Goal: Check status

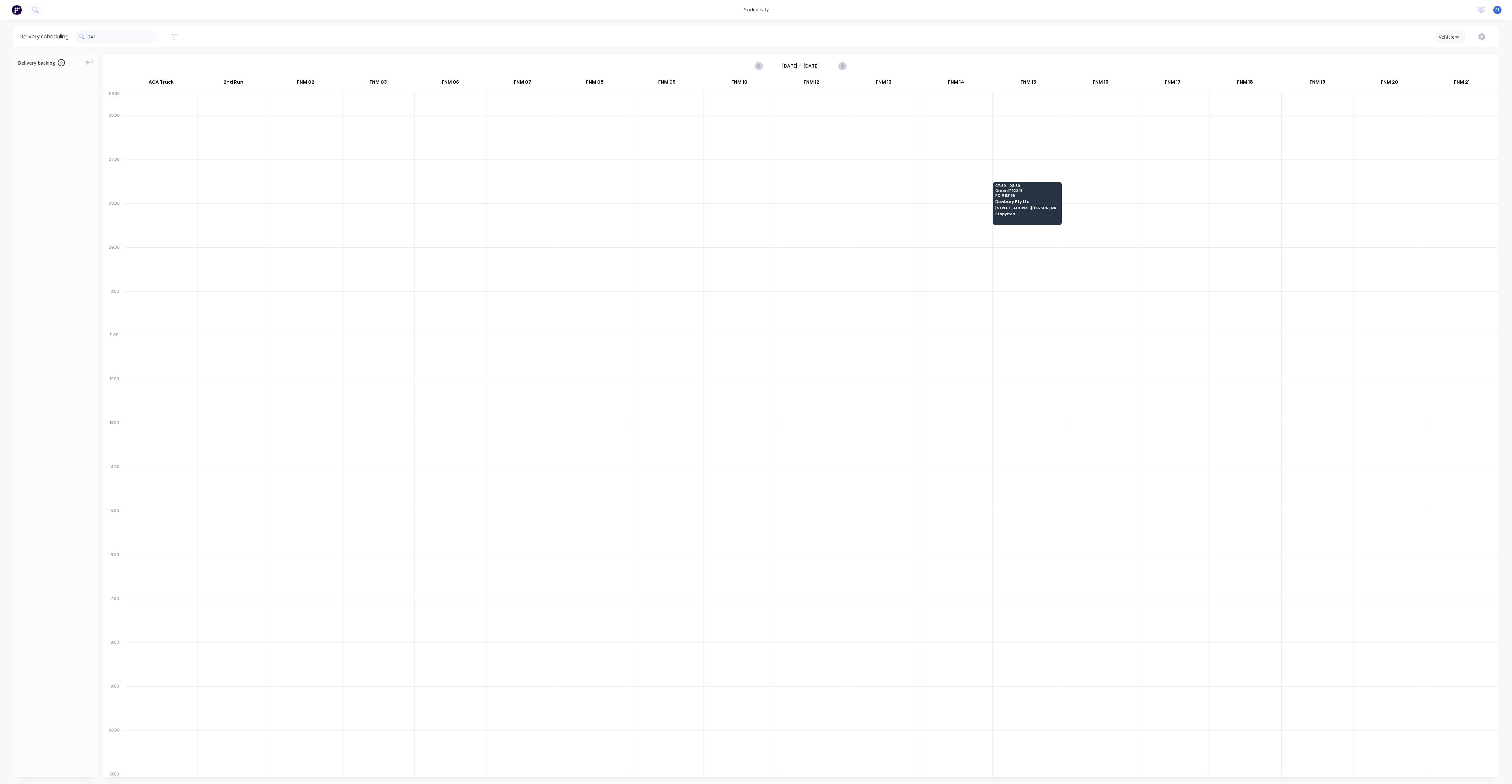
scroll to position [0, 0]
type input "2"
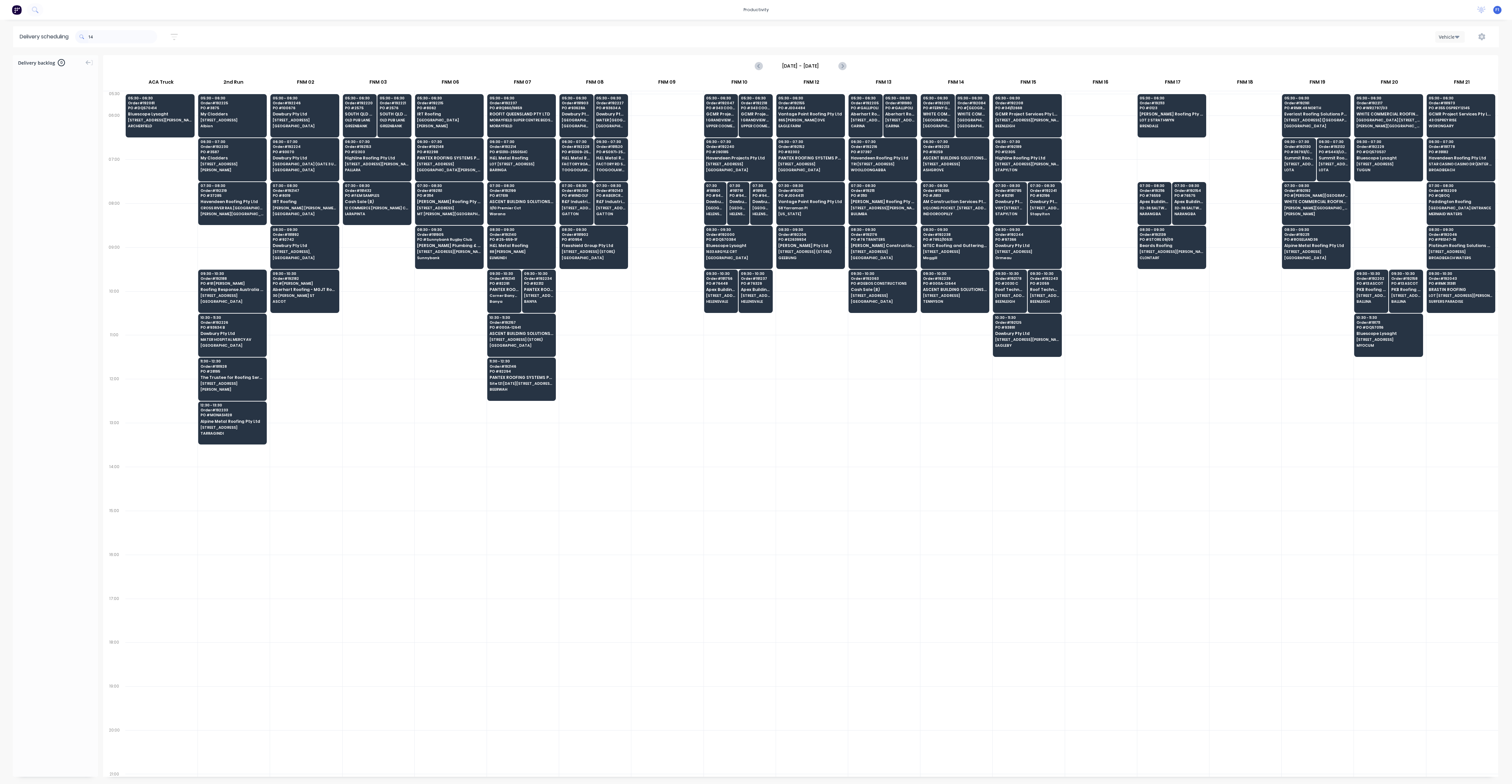
type input "1"
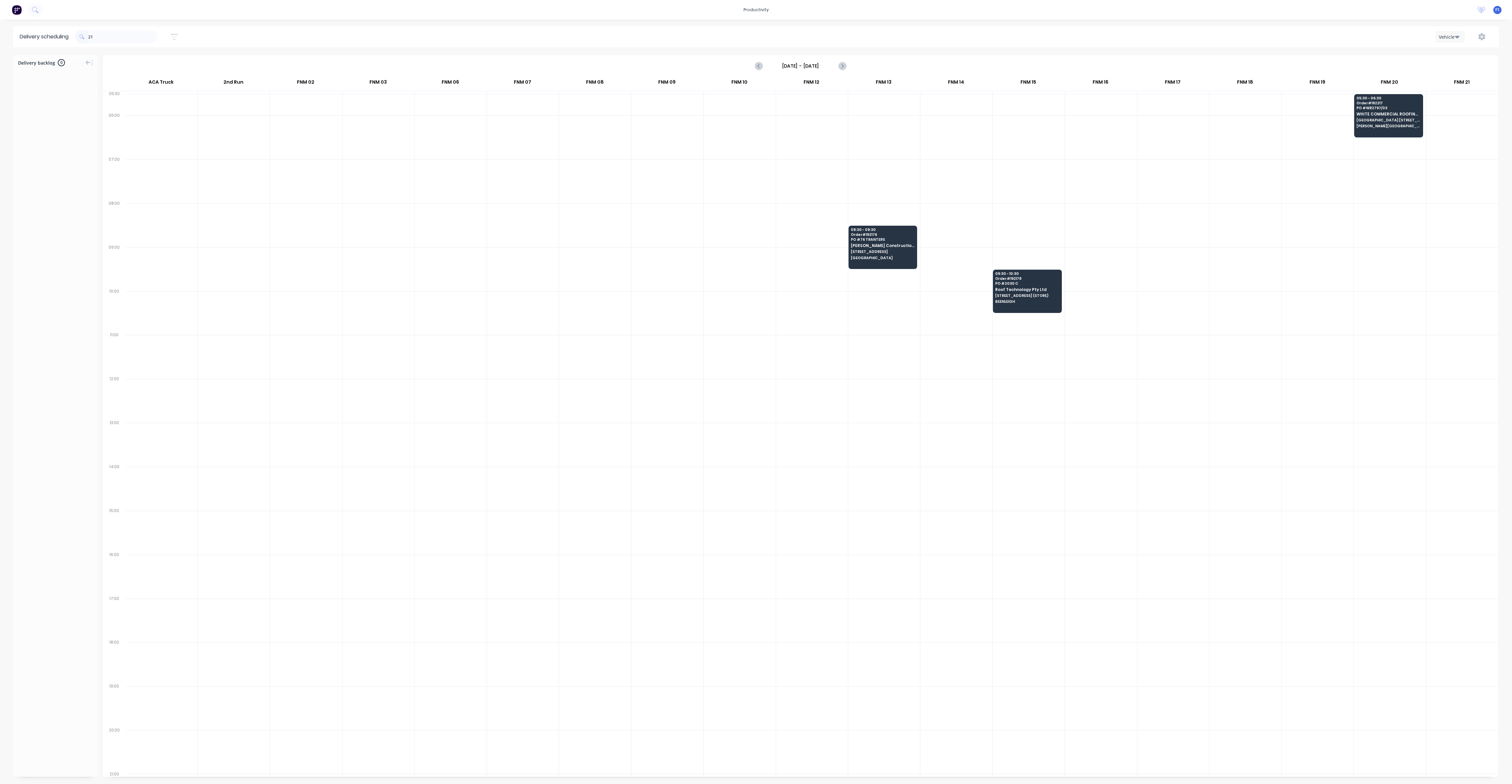
type input "2"
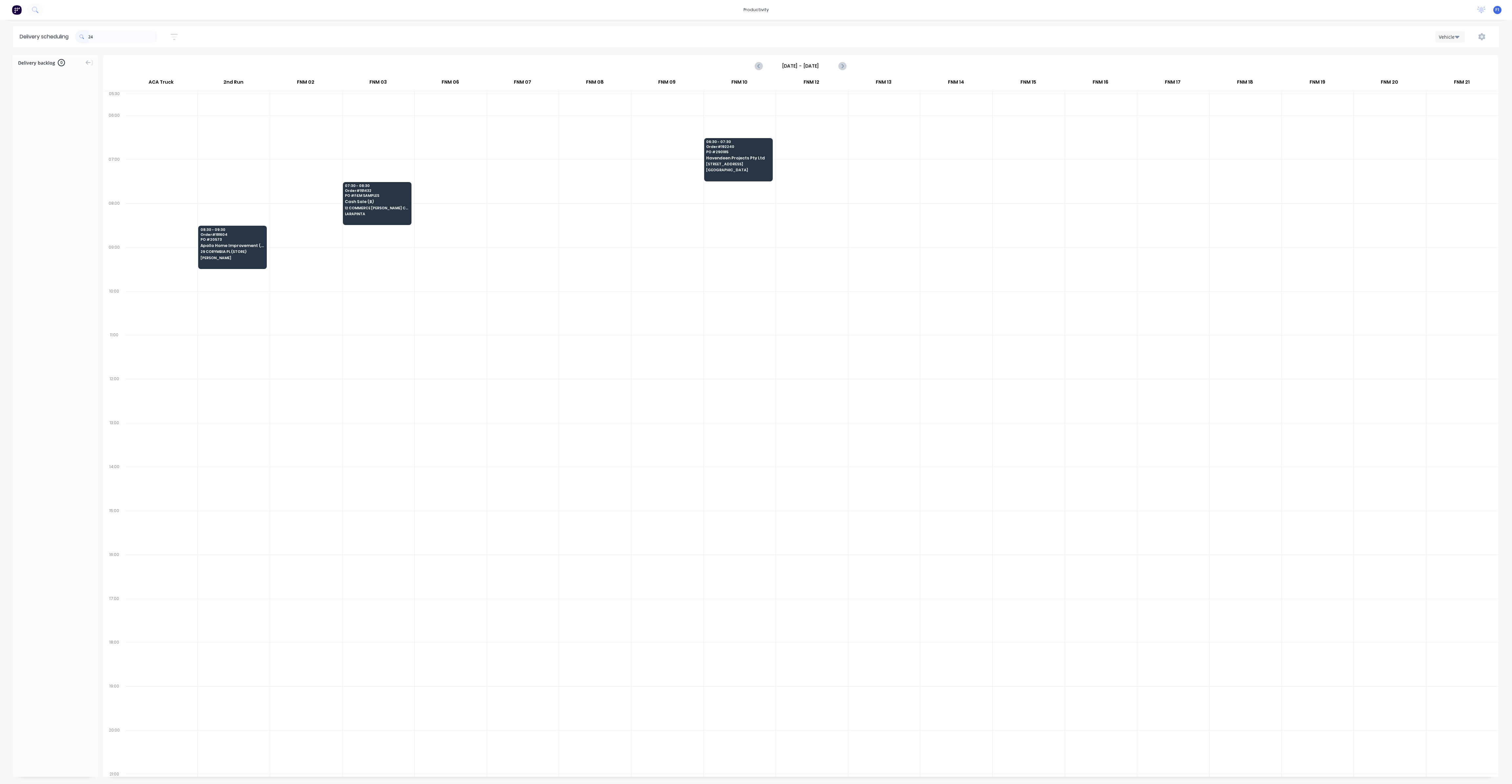
type input "2"
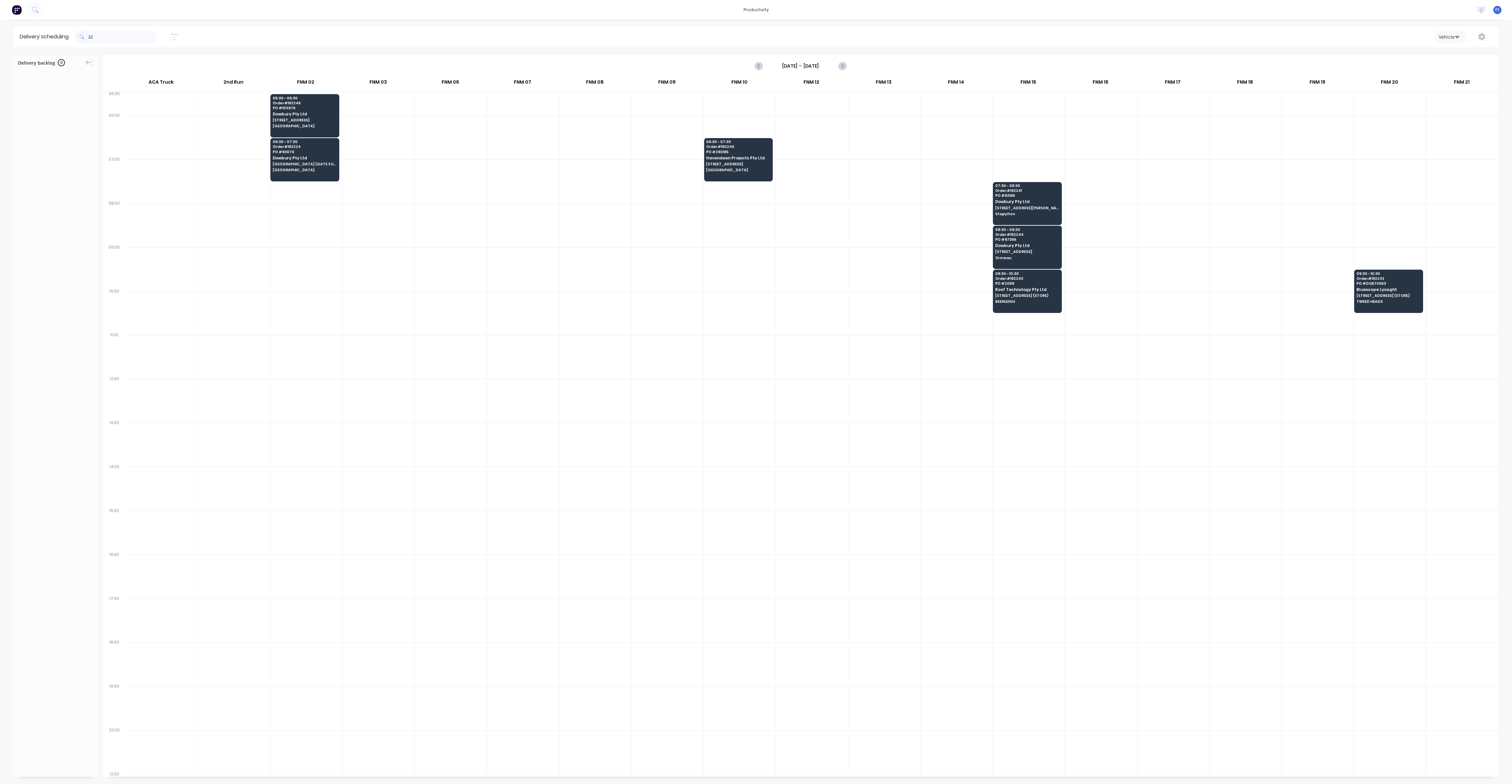
type input "2"
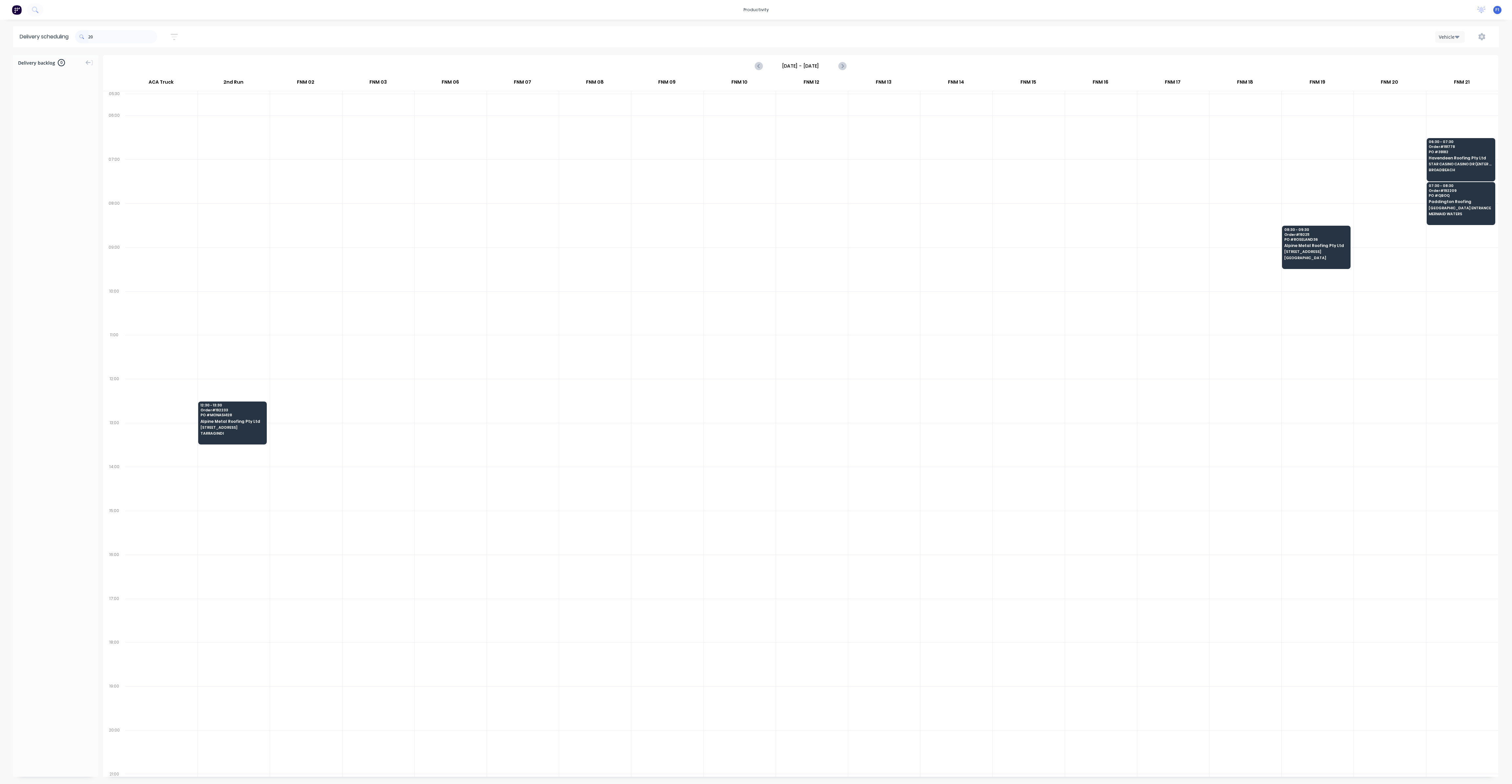
type input "2"
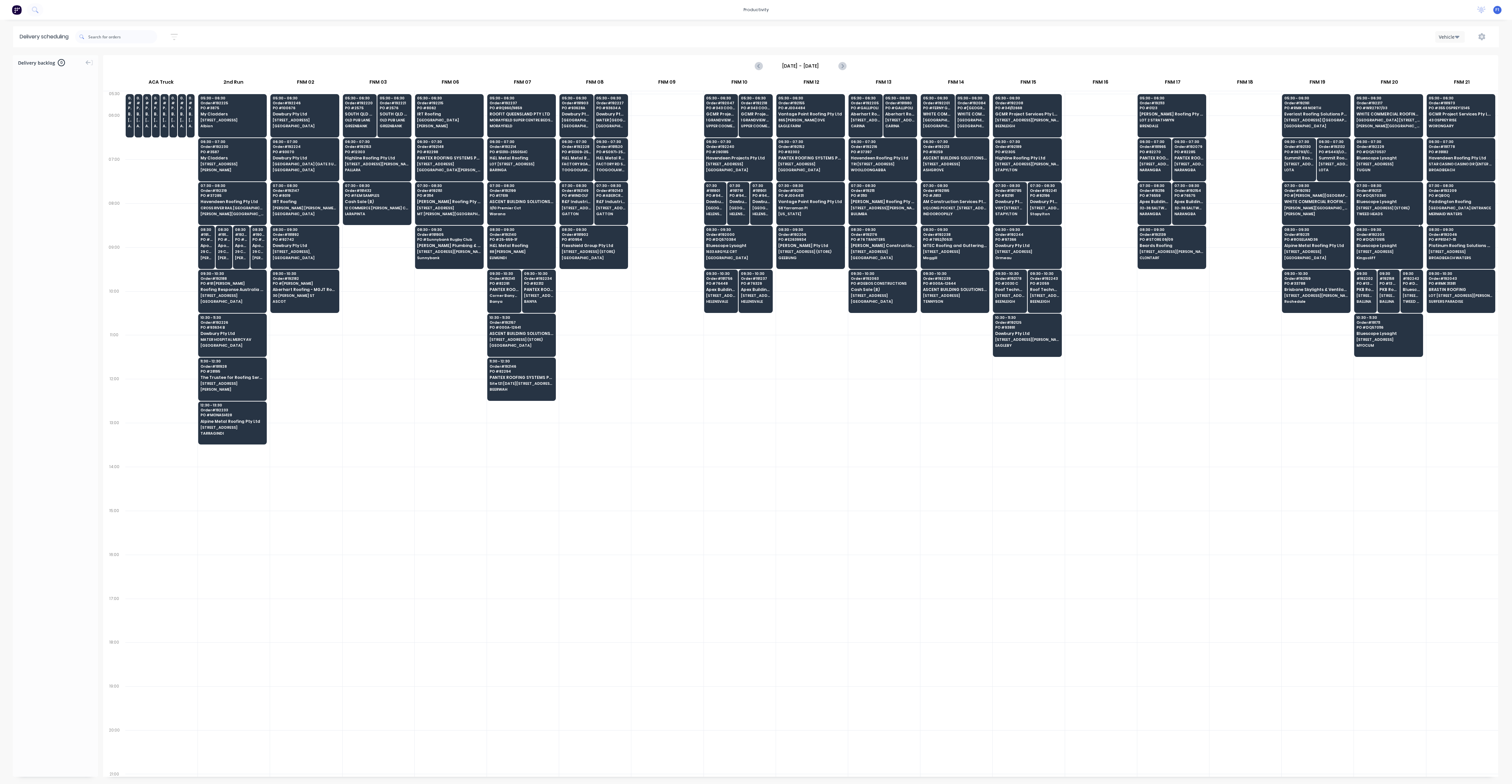
click at [1368, 250] on span "[STREET_ADDRESS]" at bounding box center [1389, 251] width 64 height 4
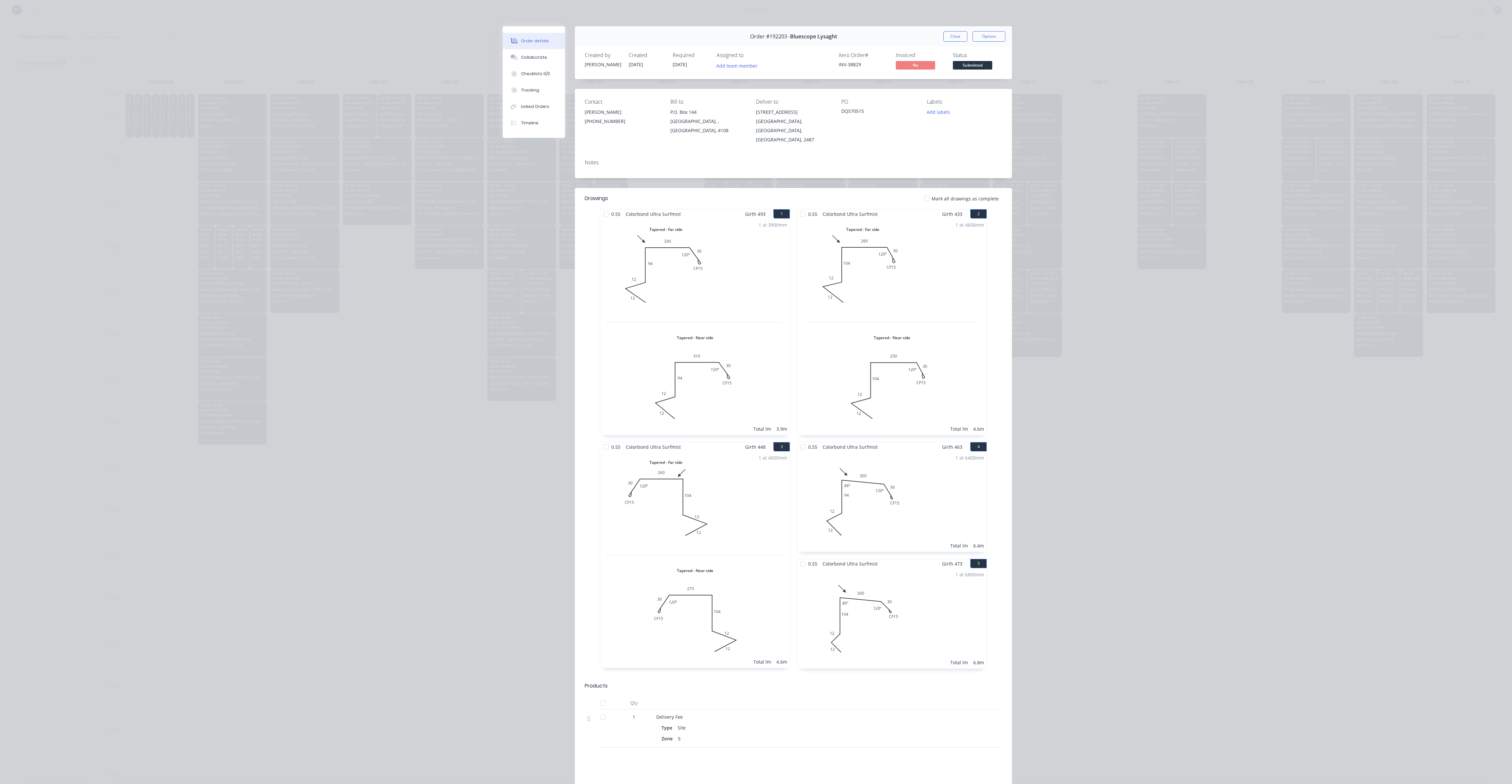
drag, startPoint x: 942, startPoint y: 41, endPoint x: 966, endPoint y: 36, distance: 24.5
click at [944, 40] on button "Close" at bounding box center [955, 36] width 24 height 10
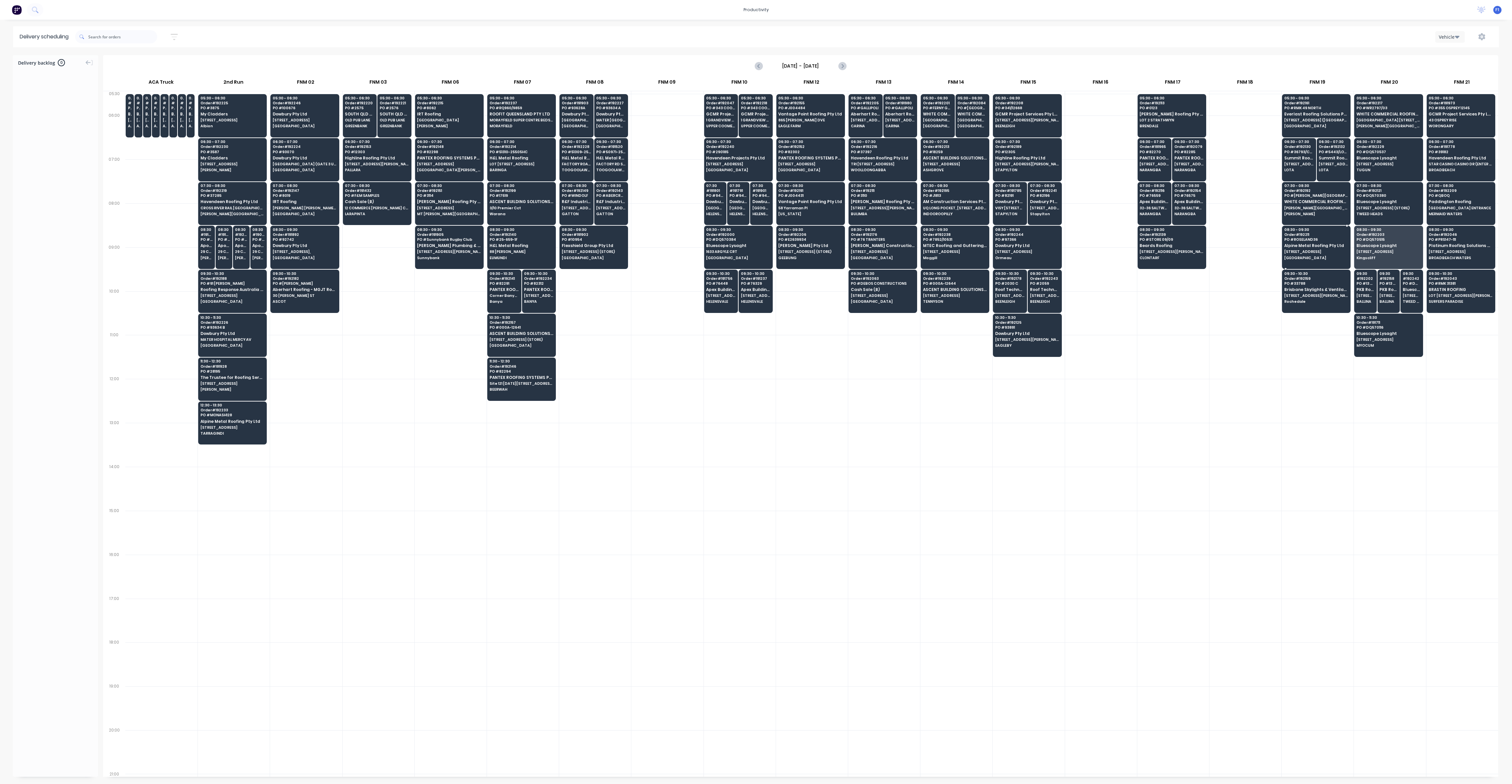
click at [1285, 252] on span "[STREET_ADDRESS]" at bounding box center [1317, 251] width 64 height 4
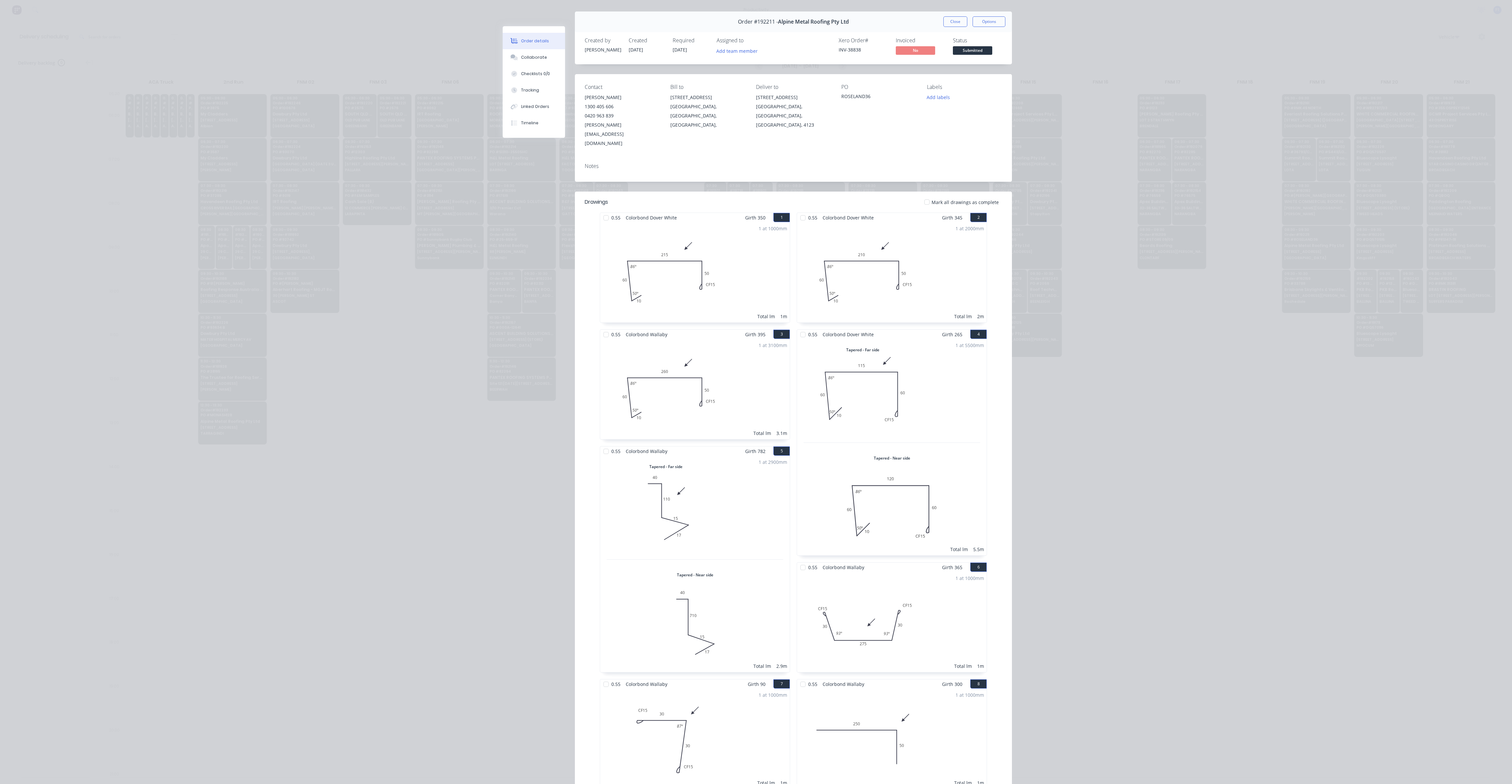
scroll to position [0, 0]
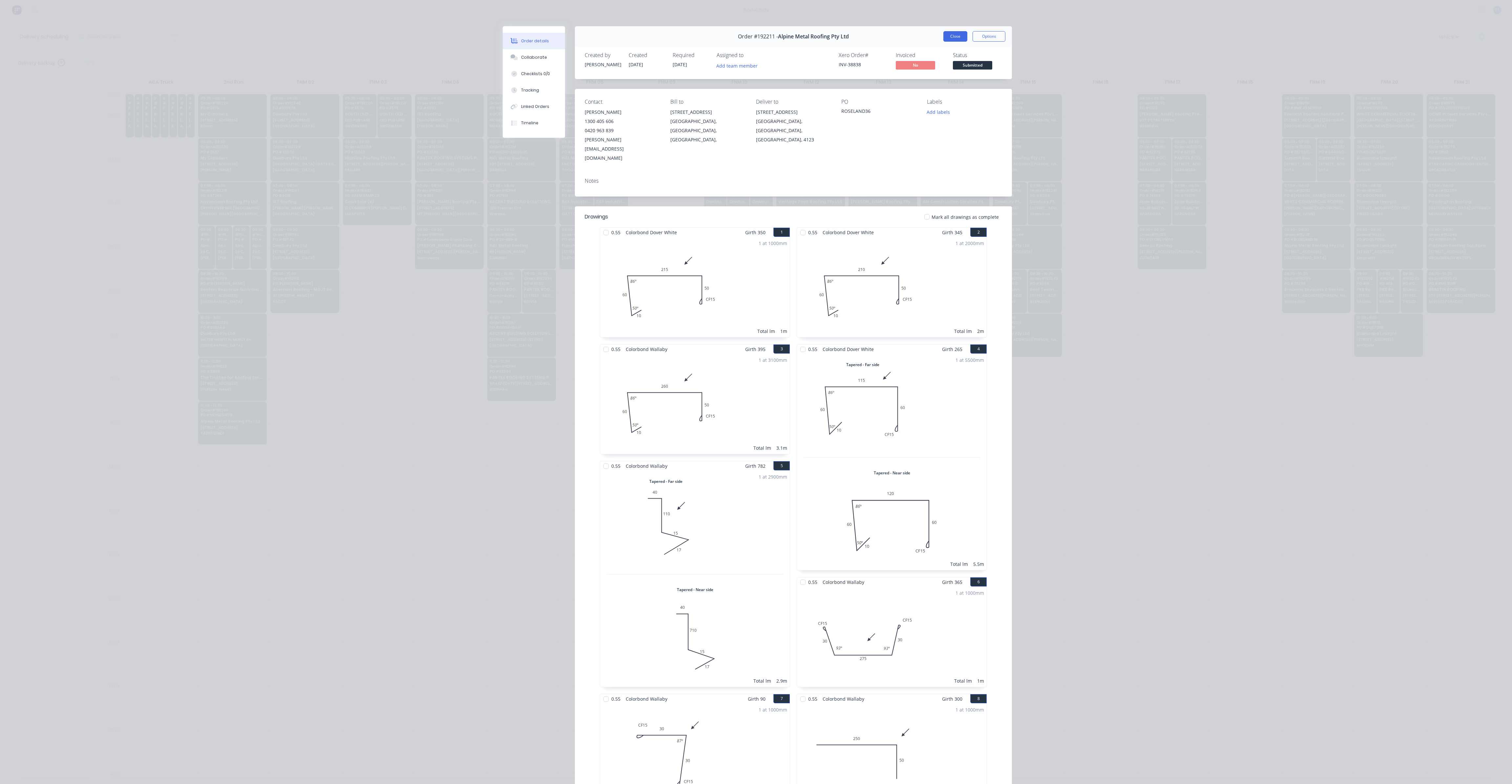
click at [946, 39] on button "Close" at bounding box center [955, 36] width 24 height 10
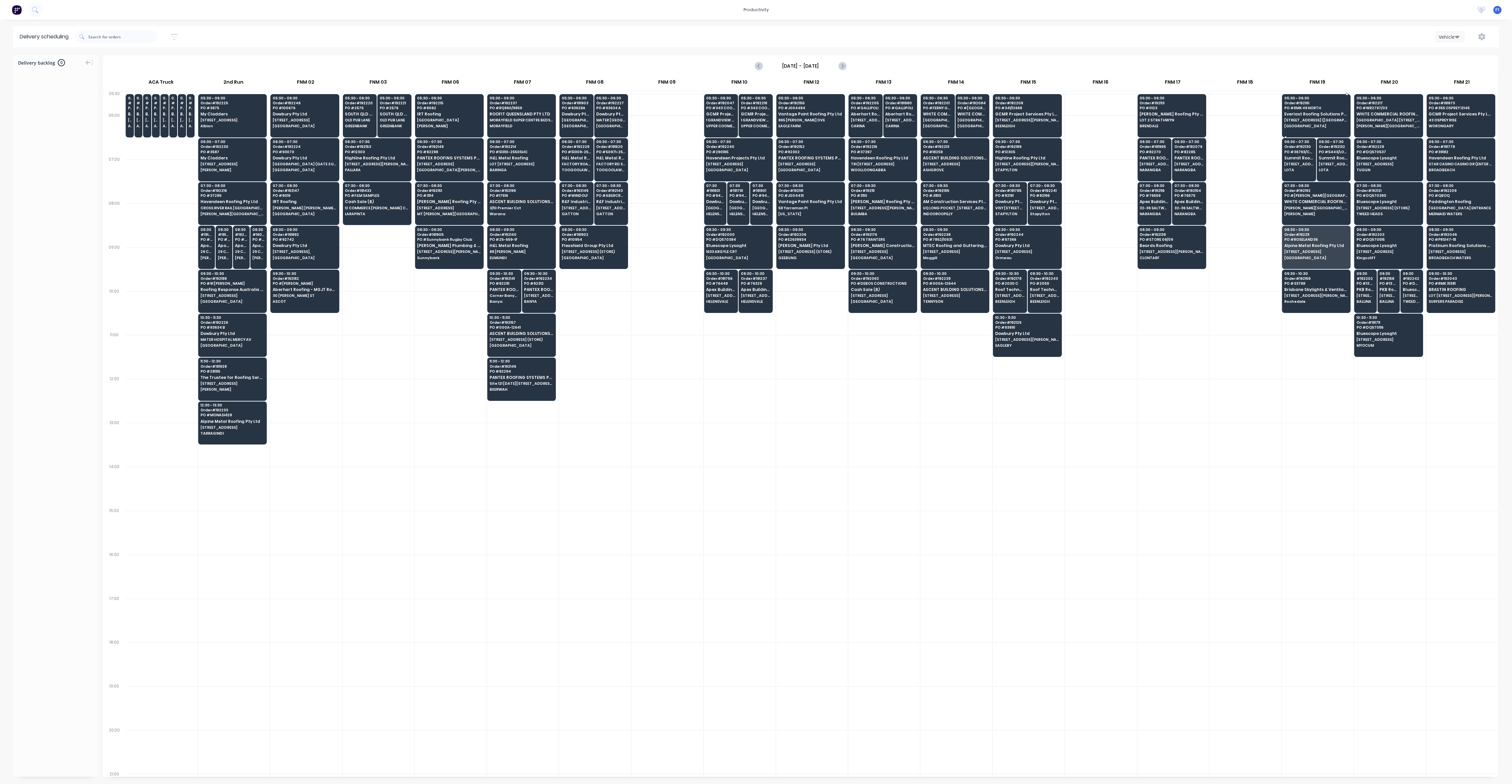
click at [1308, 118] on div "05:30 - 06:30 Order # 192161 PO # RMK 49 NORTH Everlast Roofing Solutions Pty L…" at bounding box center [1316, 112] width 68 height 37
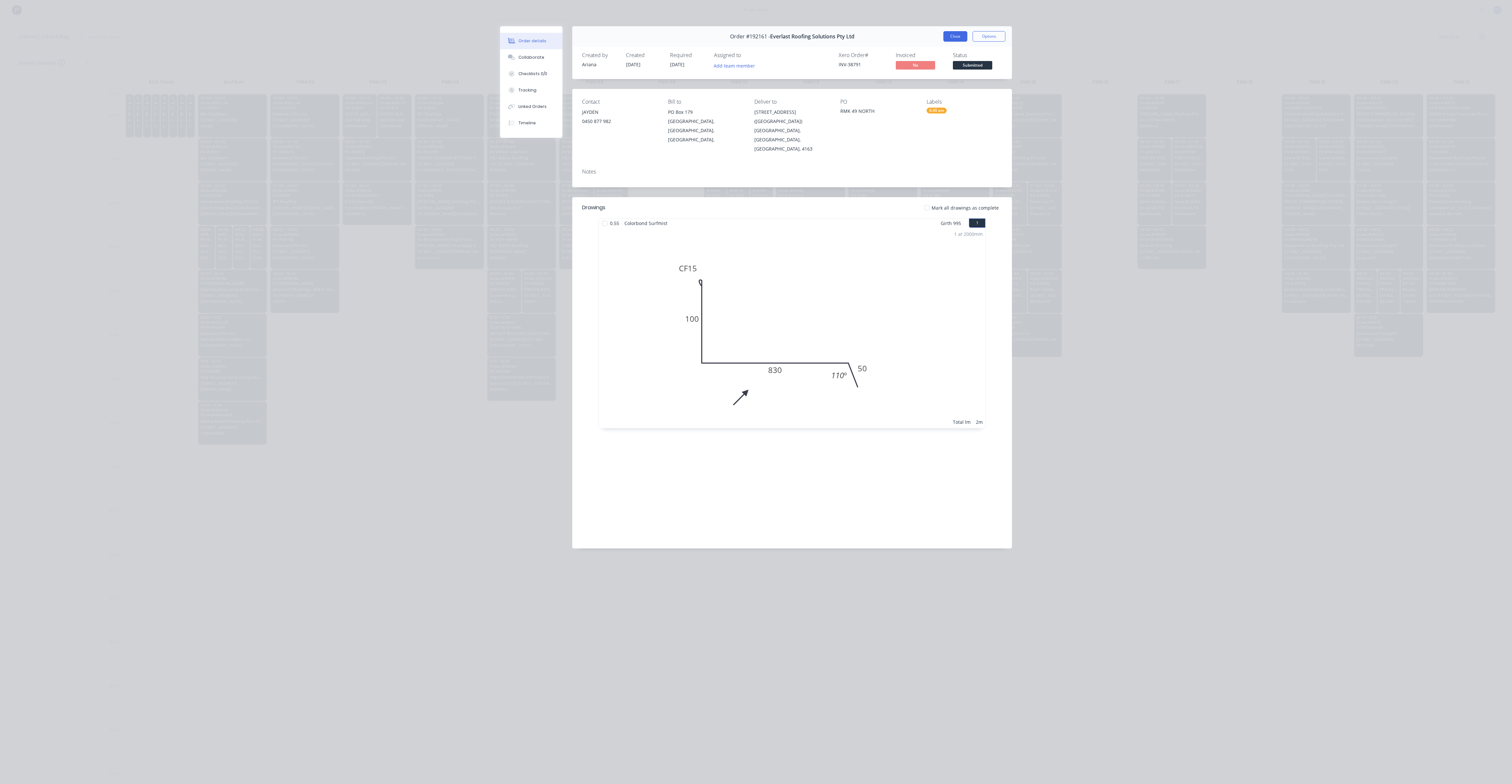
click at [960, 36] on button "Close" at bounding box center [955, 36] width 24 height 10
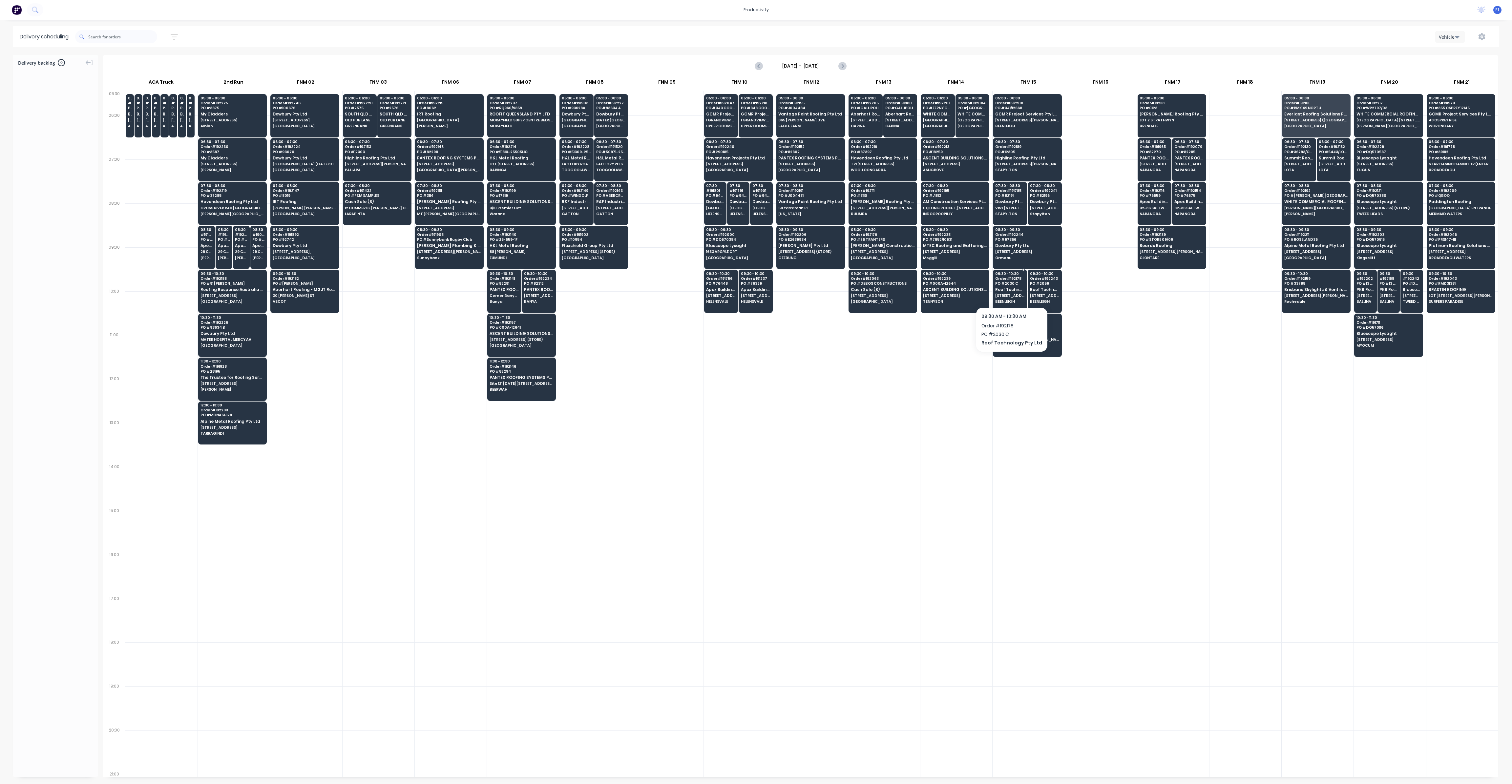
click at [1014, 291] on div "09:30 - 10:30 Order # 192178 PO # 2030 C Roof Technology Pty Ltd [STREET_ADDRES…" at bounding box center [1010, 288] width 33 height 37
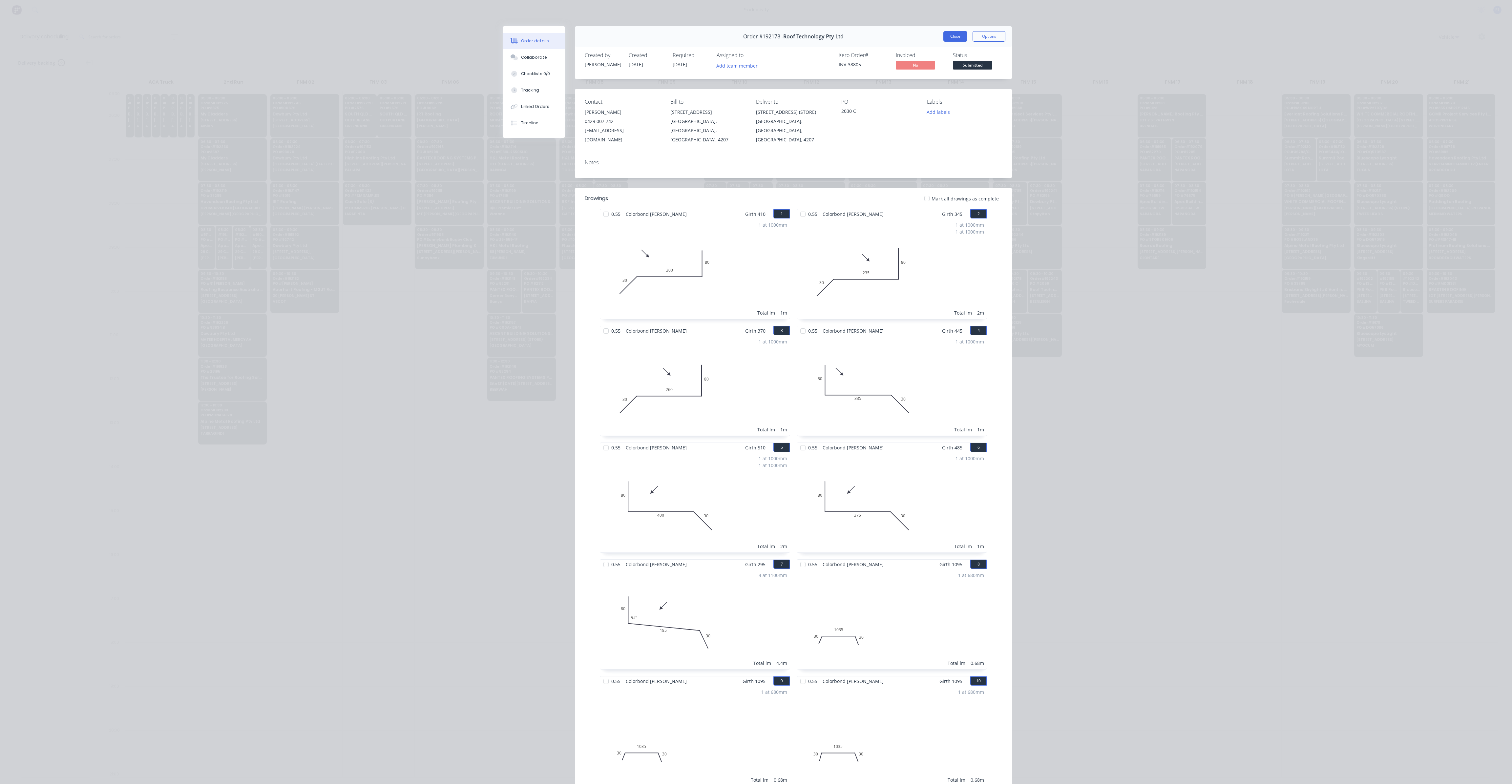
click at [944, 36] on button "Close" at bounding box center [955, 36] width 24 height 10
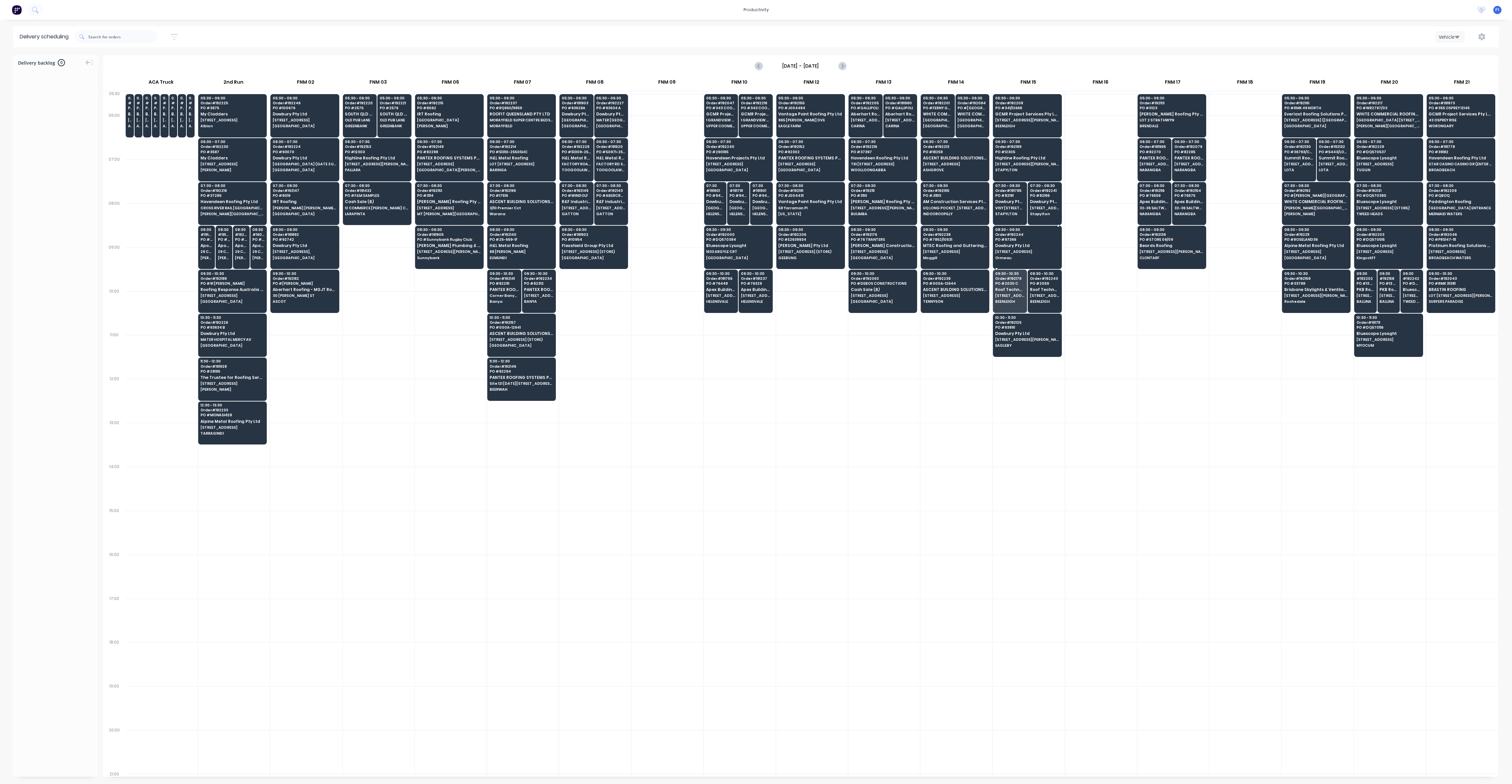
click at [1015, 251] on span "[STREET_ADDRESS]" at bounding box center [1028, 251] width 64 height 4
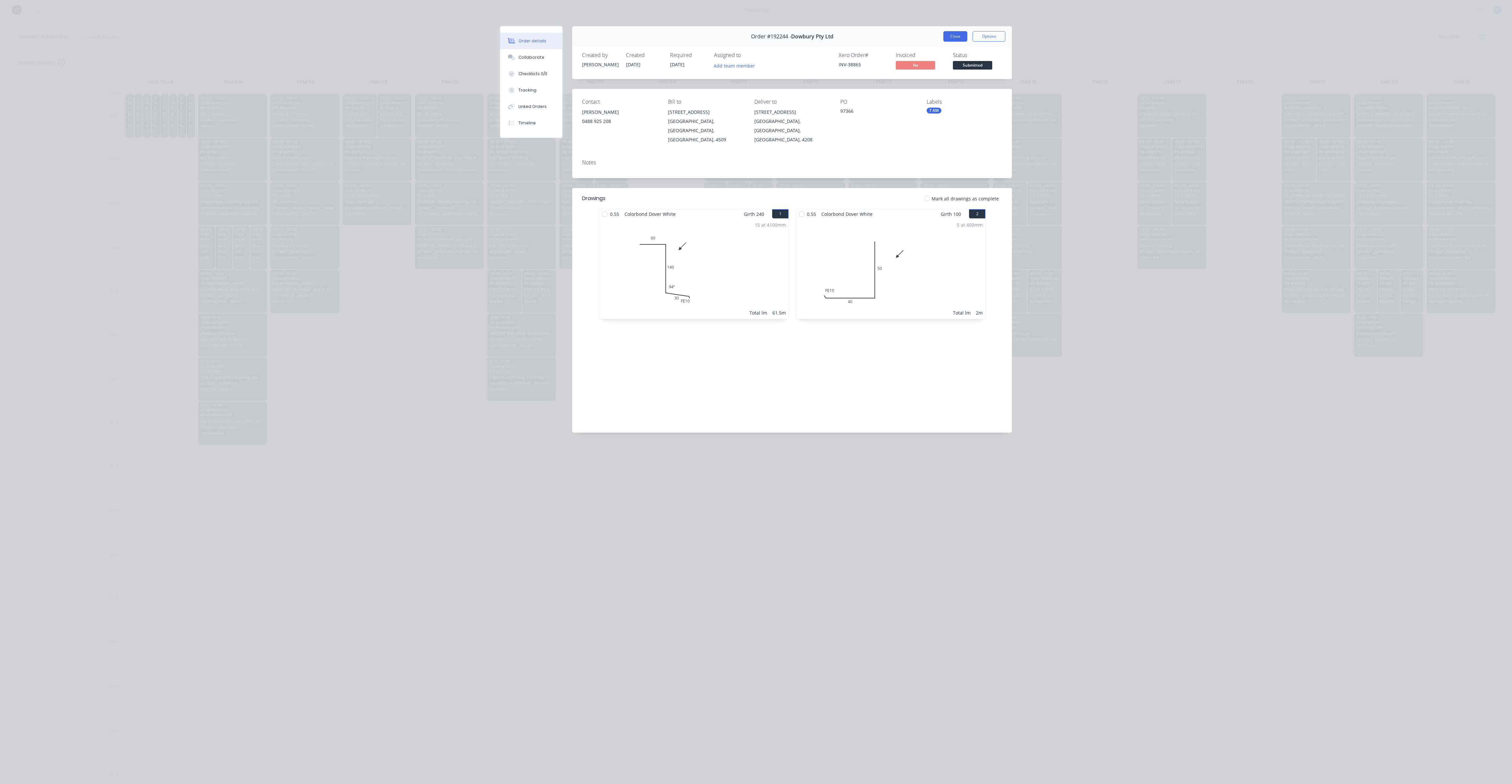
click at [962, 36] on button "Close" at bounding box center [955, 36] width 24 height 10
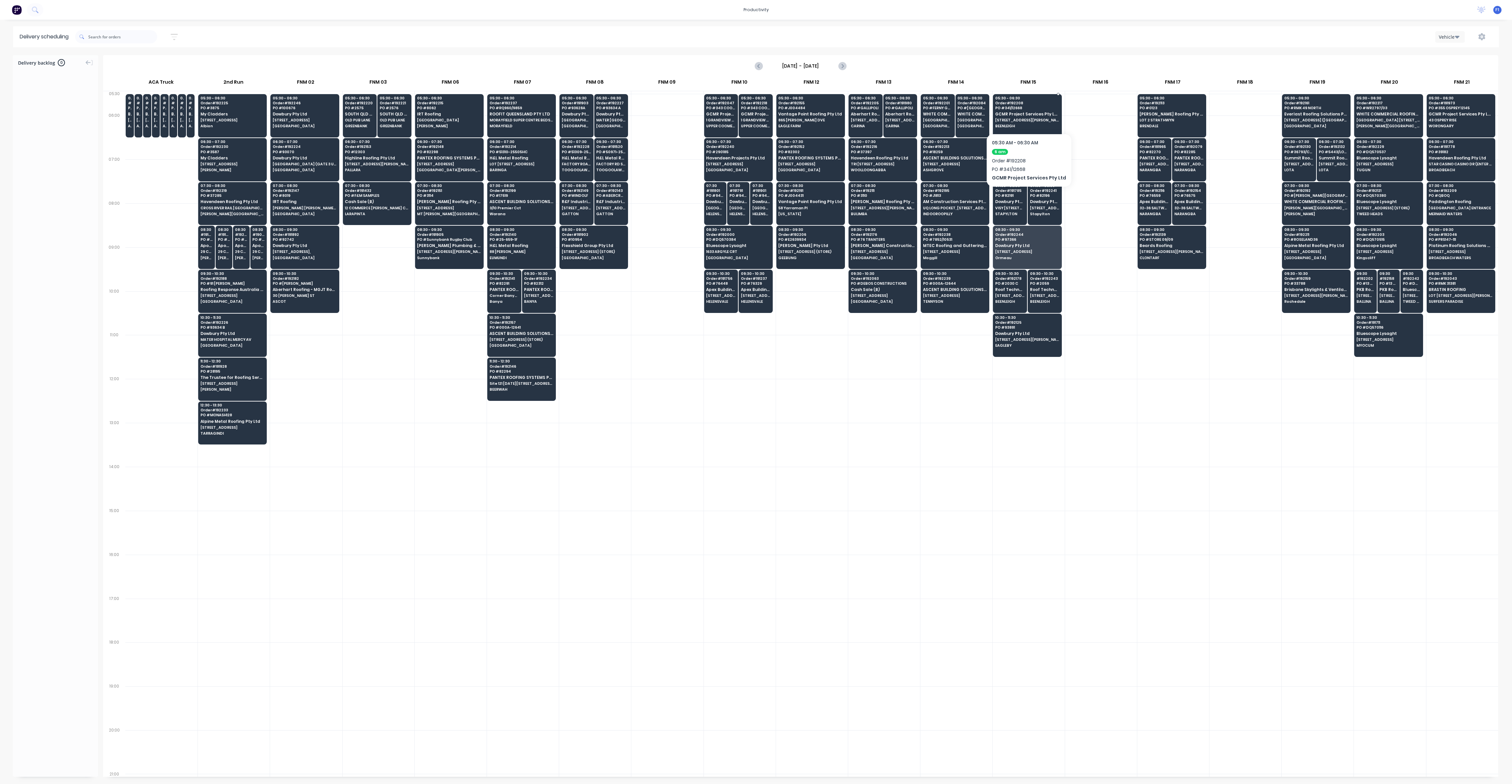
click at [1029, 114] on span "GCMR Project Services Pty Ltd" at bounding box center [1028, 114] width 64 height 4
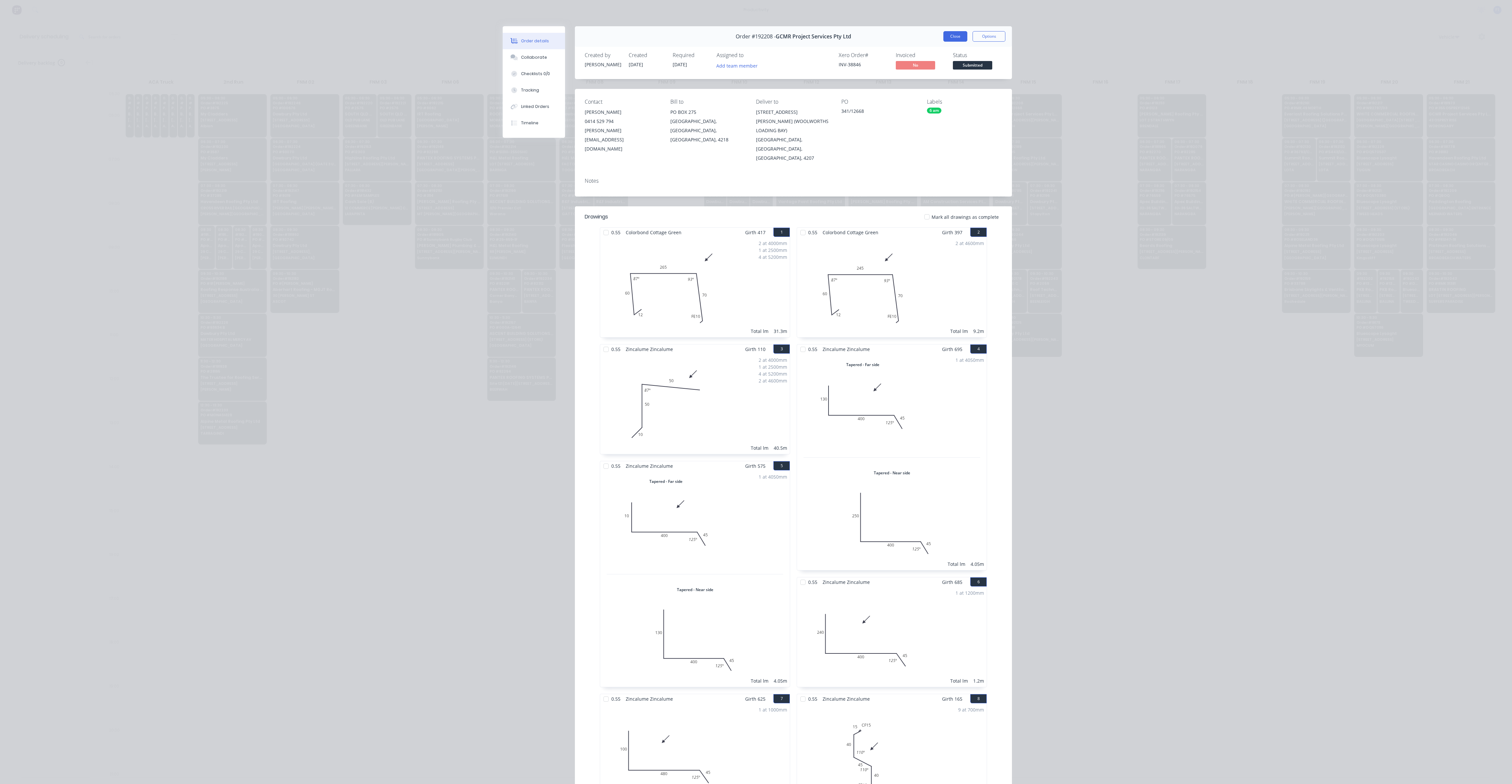
click at [951, 36] on button "Close" at bounding box center [955, 36] width 24 height 10
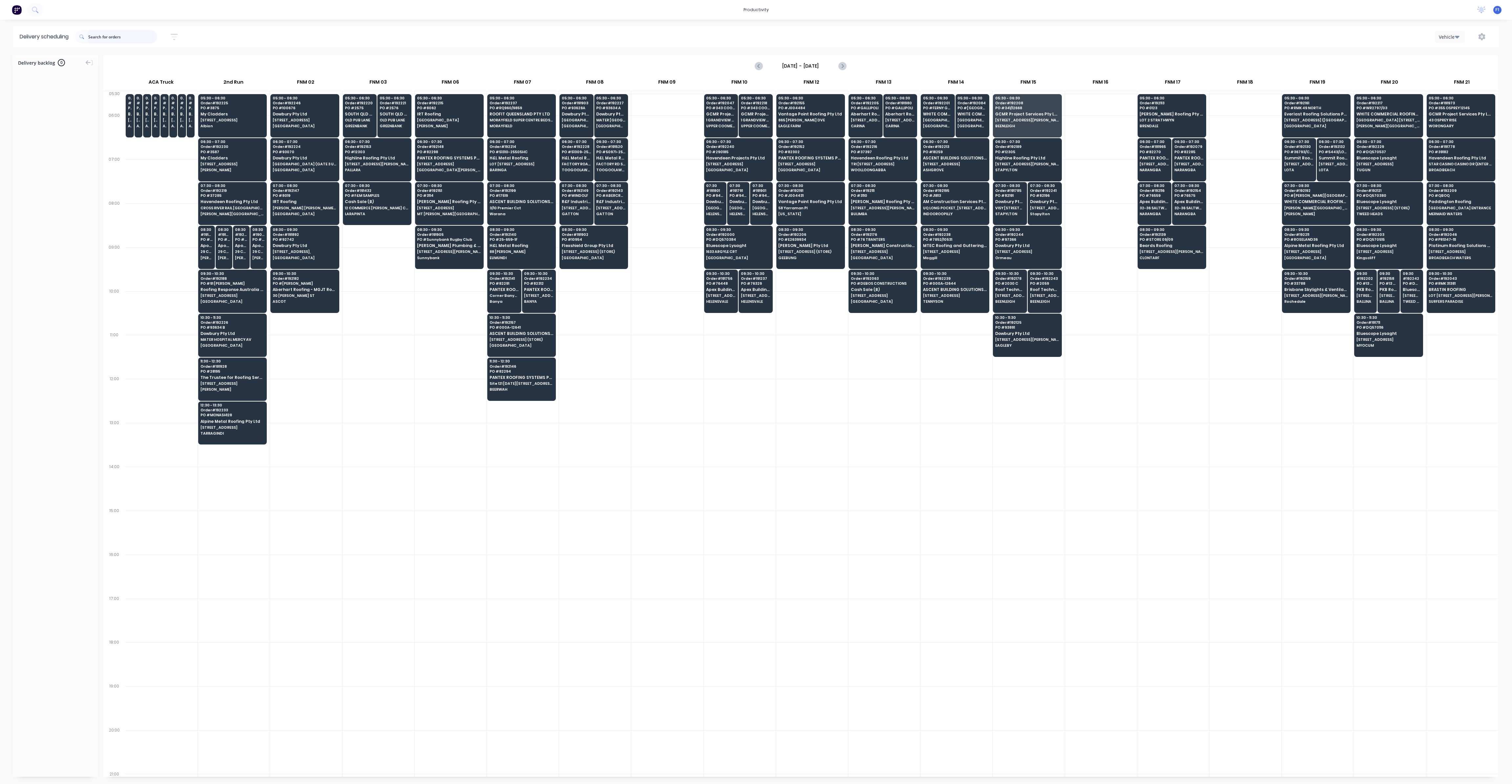
click at [144, 38] on input "text" at bounding box center [122, 37] width 69 height 13
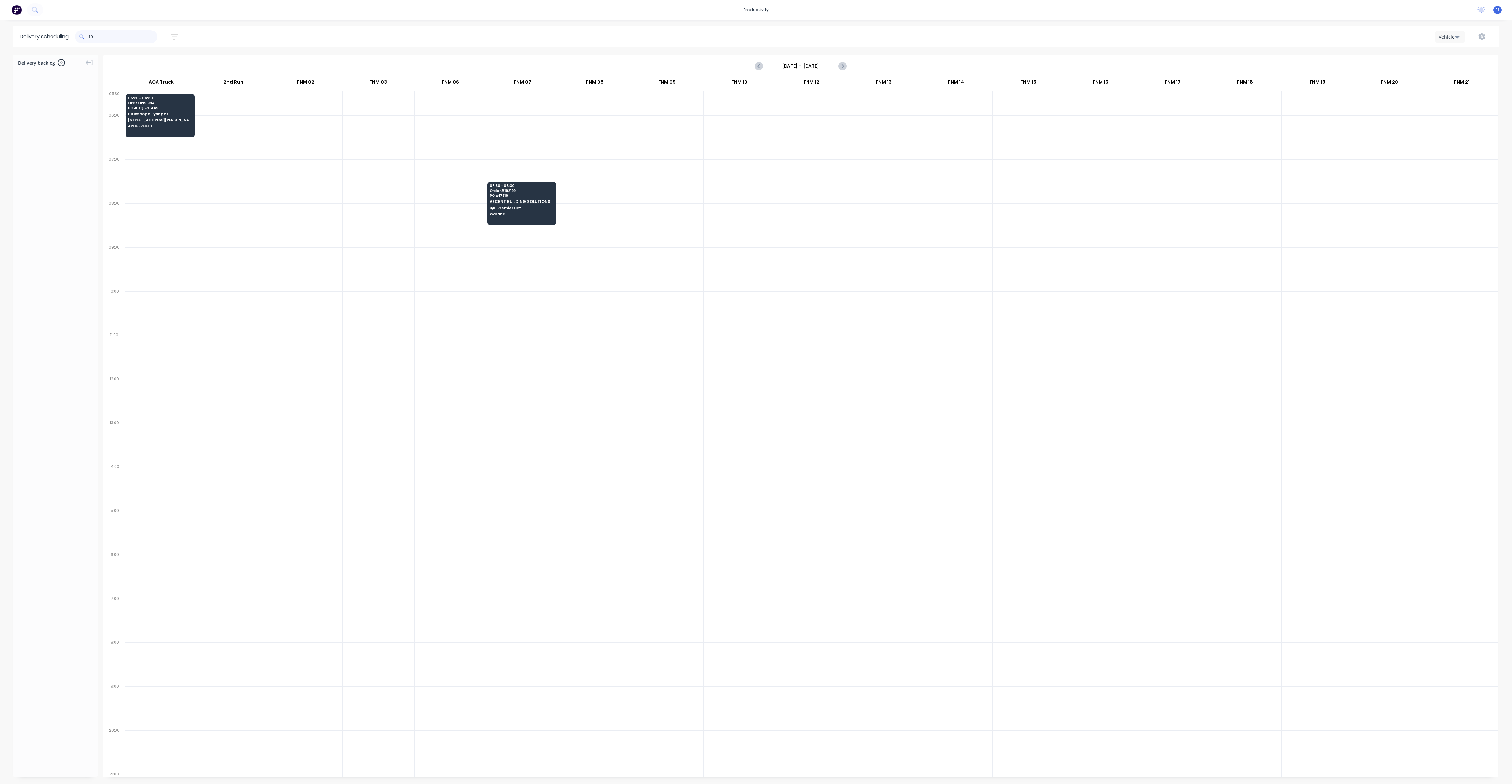
type input "1"
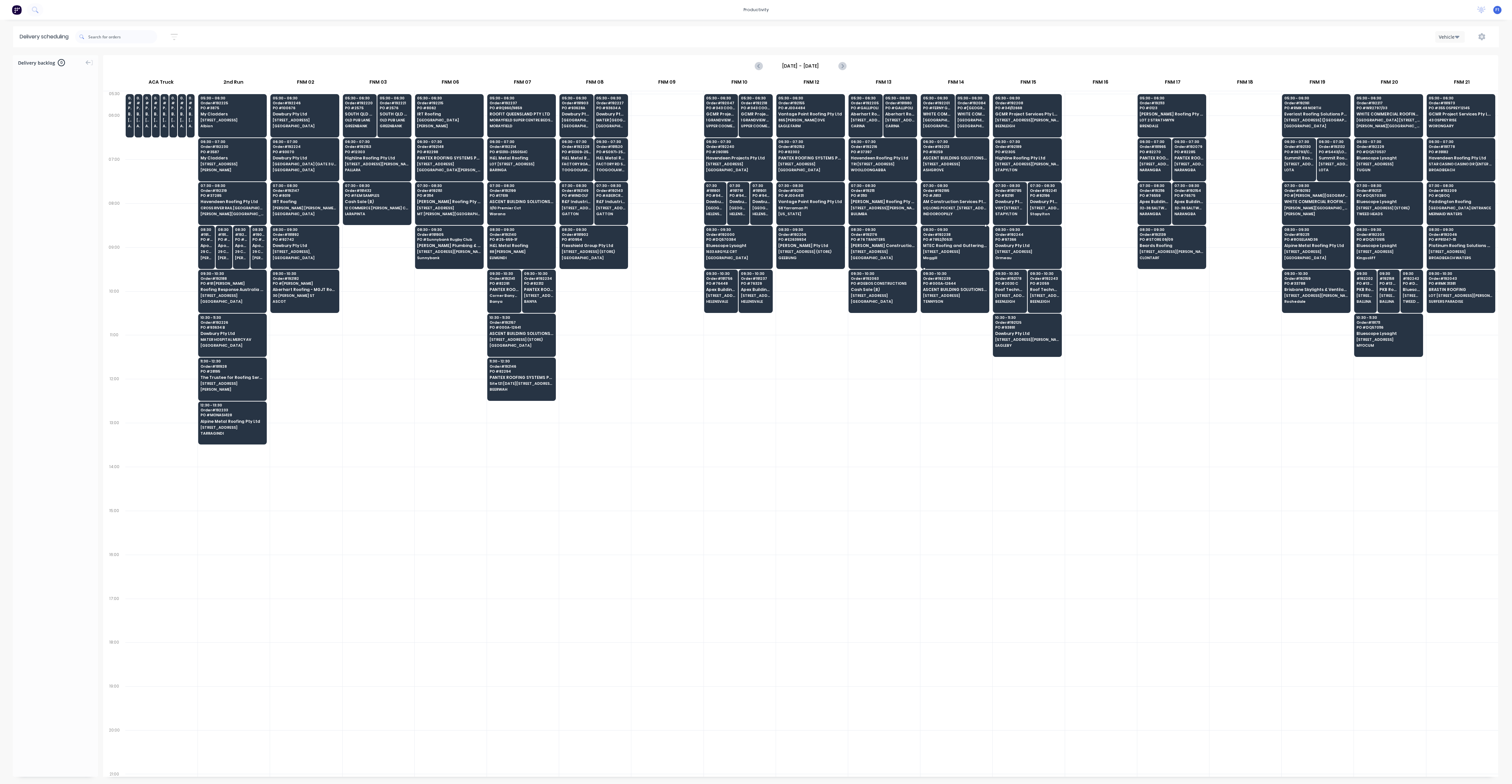
click at [935, 244] on span "MTEC Roofing and Guttering Pty Ltd" at bounding box center [955, 245] width 64 height 4
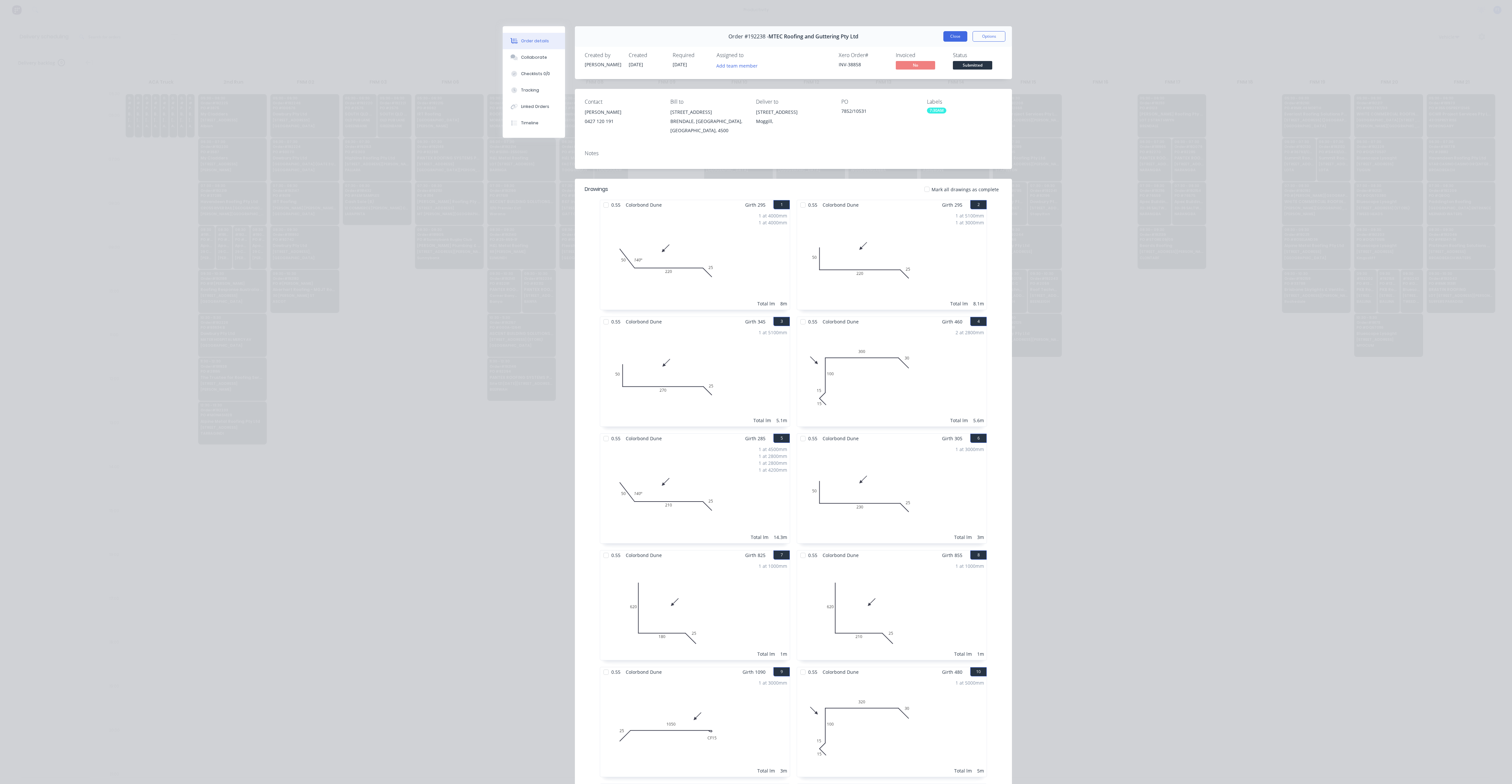
click at [944, 37] on button "Close" at bounding box center [955, 36] width 24 height 10
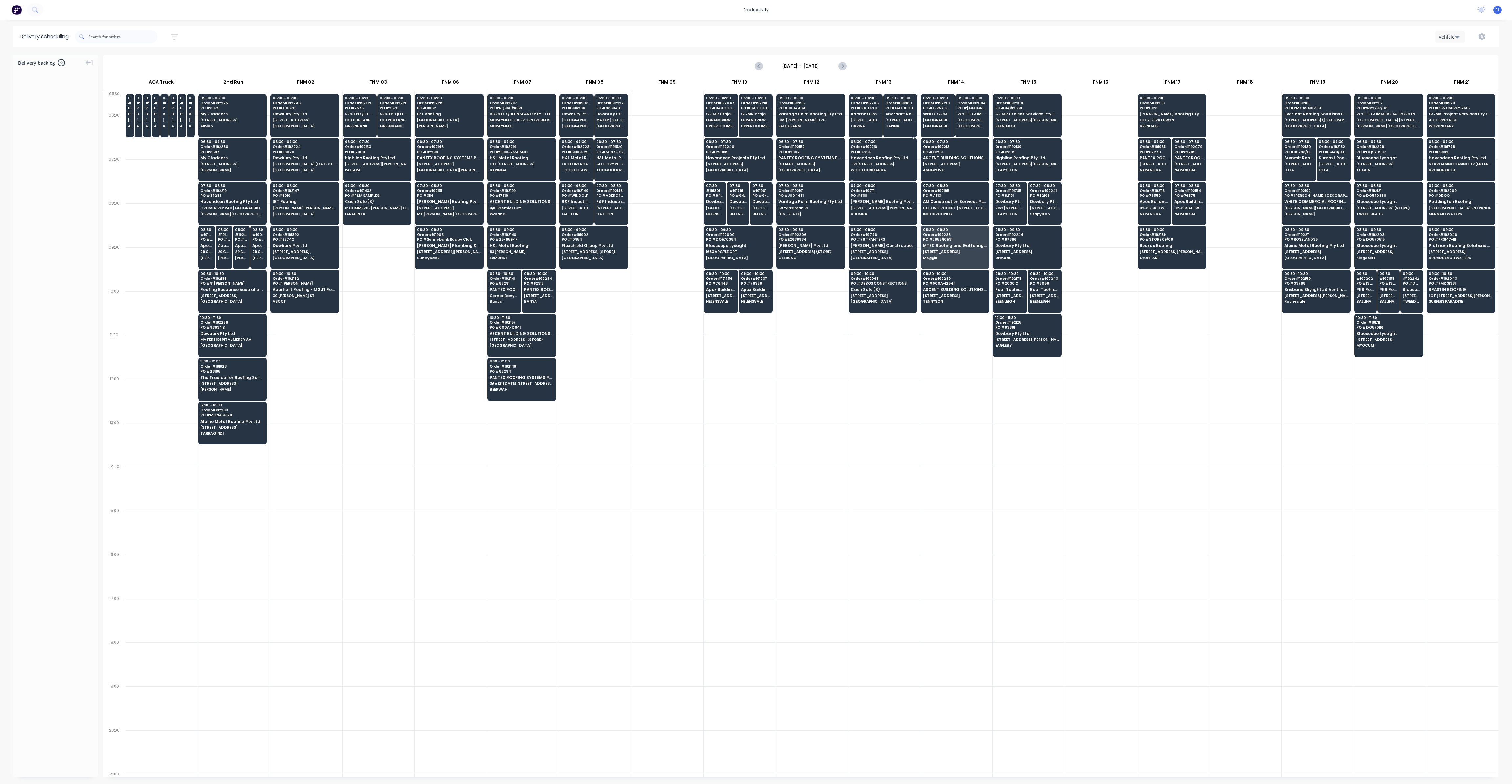
click at [880, 156] on span "Havendeen Roofing Pty Ltd" at bounding box center [883, 157] width 64 height 4
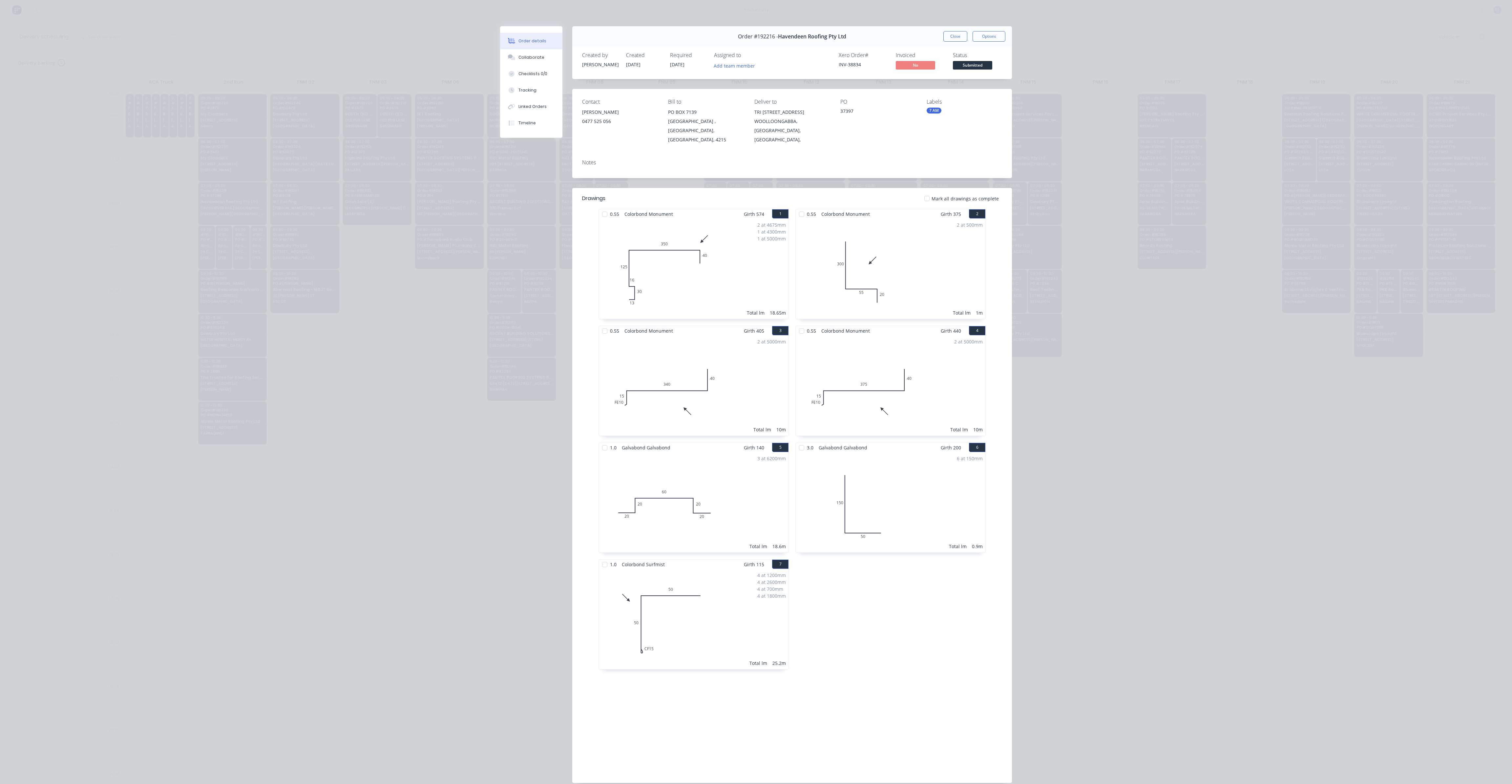
drag, startPoint x: 943, startPoint y: 35, endPoint x: 911, endPoint y: 58, distance: 39.4
click at [944, 35] on button "Close" at bounding box center [955, 36] width 24 height 10
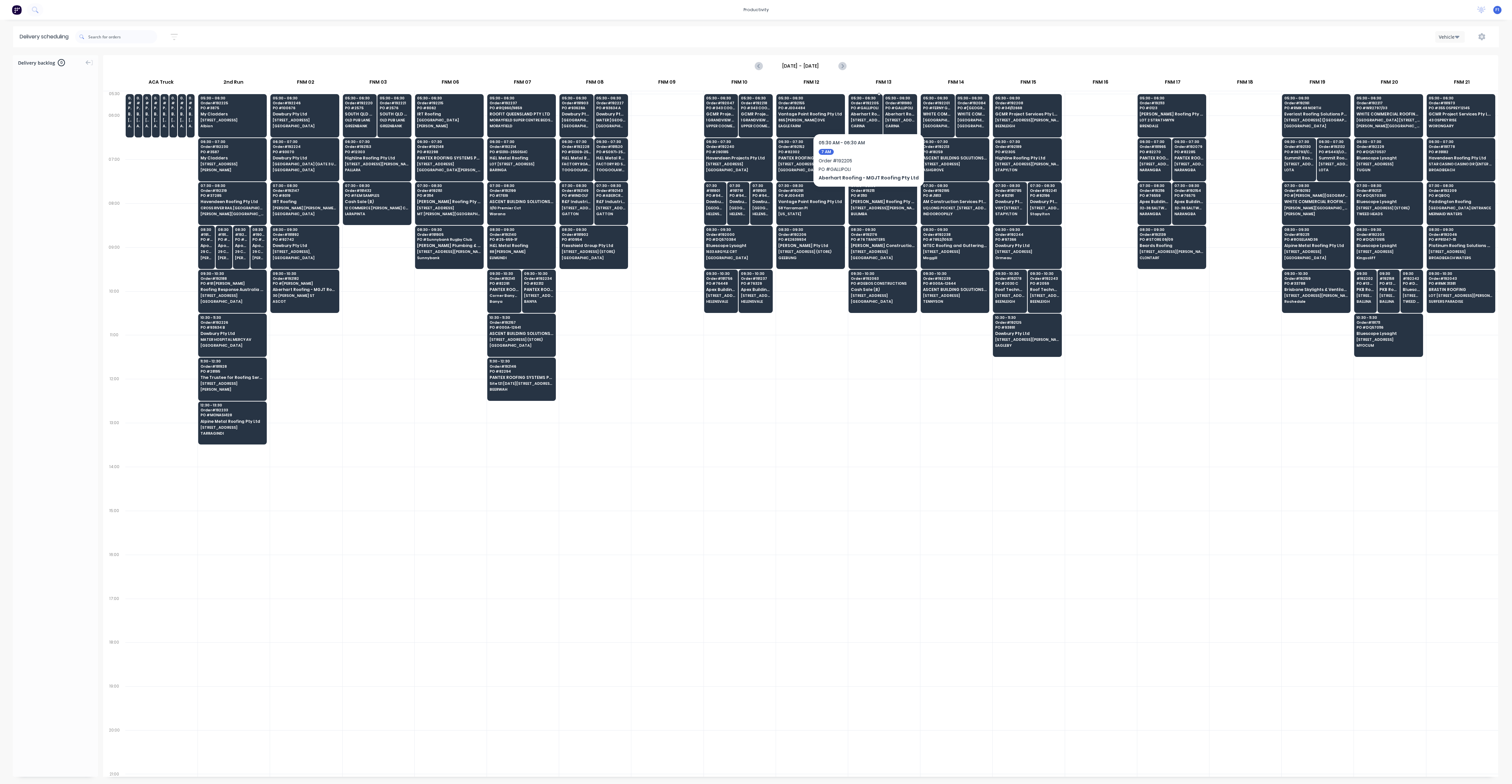
click at [874, 114] on span "Aberhart Roofing - MGJT Roofing Pty Ltd" at bounding box center [866, 114] width 30 height 4
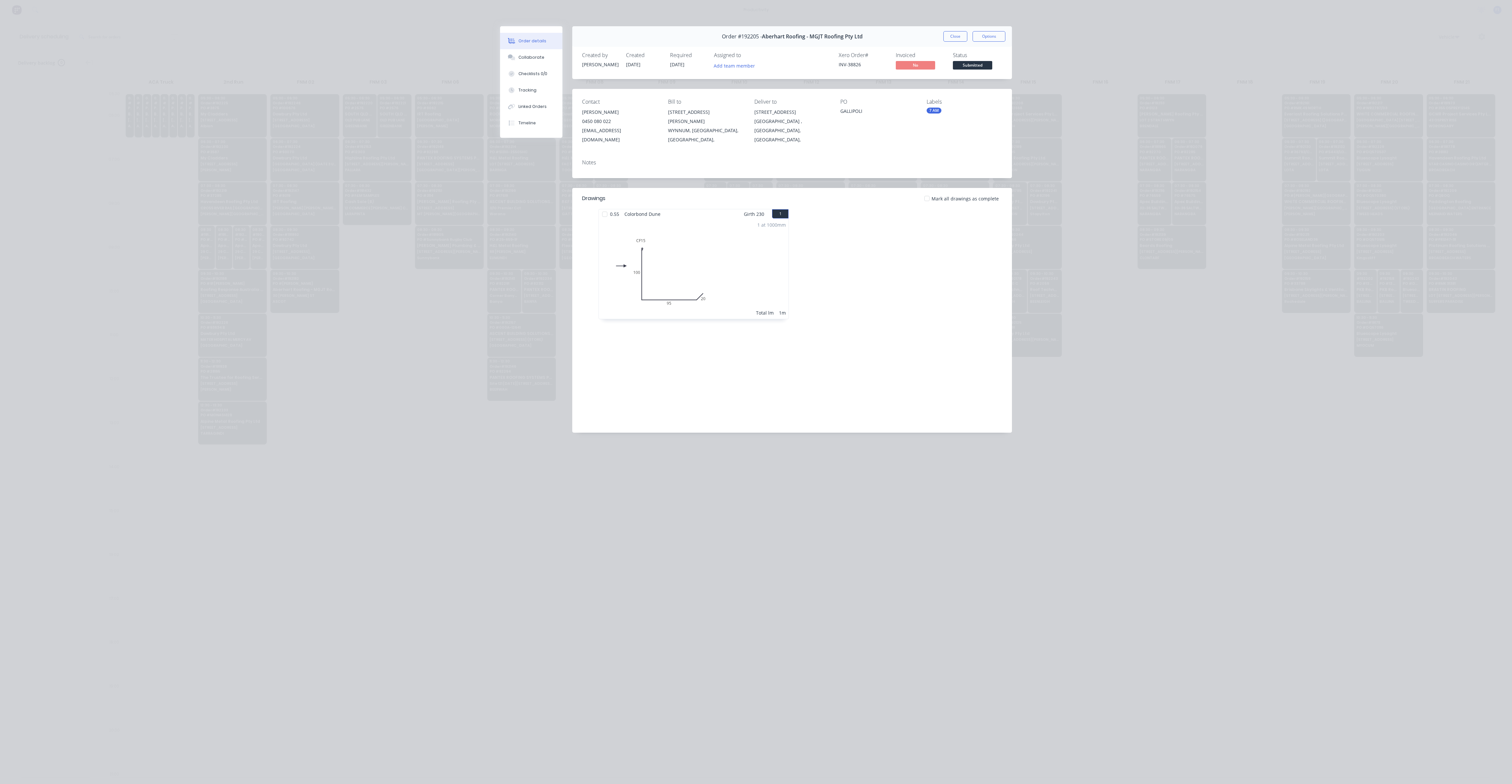
click at [941, 30] on div "Order #192205 - Aberhart Roofing - MGJT Roofing Pty Ltd Close Options" at bounding box center [792, 37] width 440 height 21
drag, startPoint x: 949, startPoint y: 30, endPoint x: 888, endPoint y: 180, distance: 161.9
click at [950, 31] on button "Close" at bounding box center [955, 36] width 24 height 10
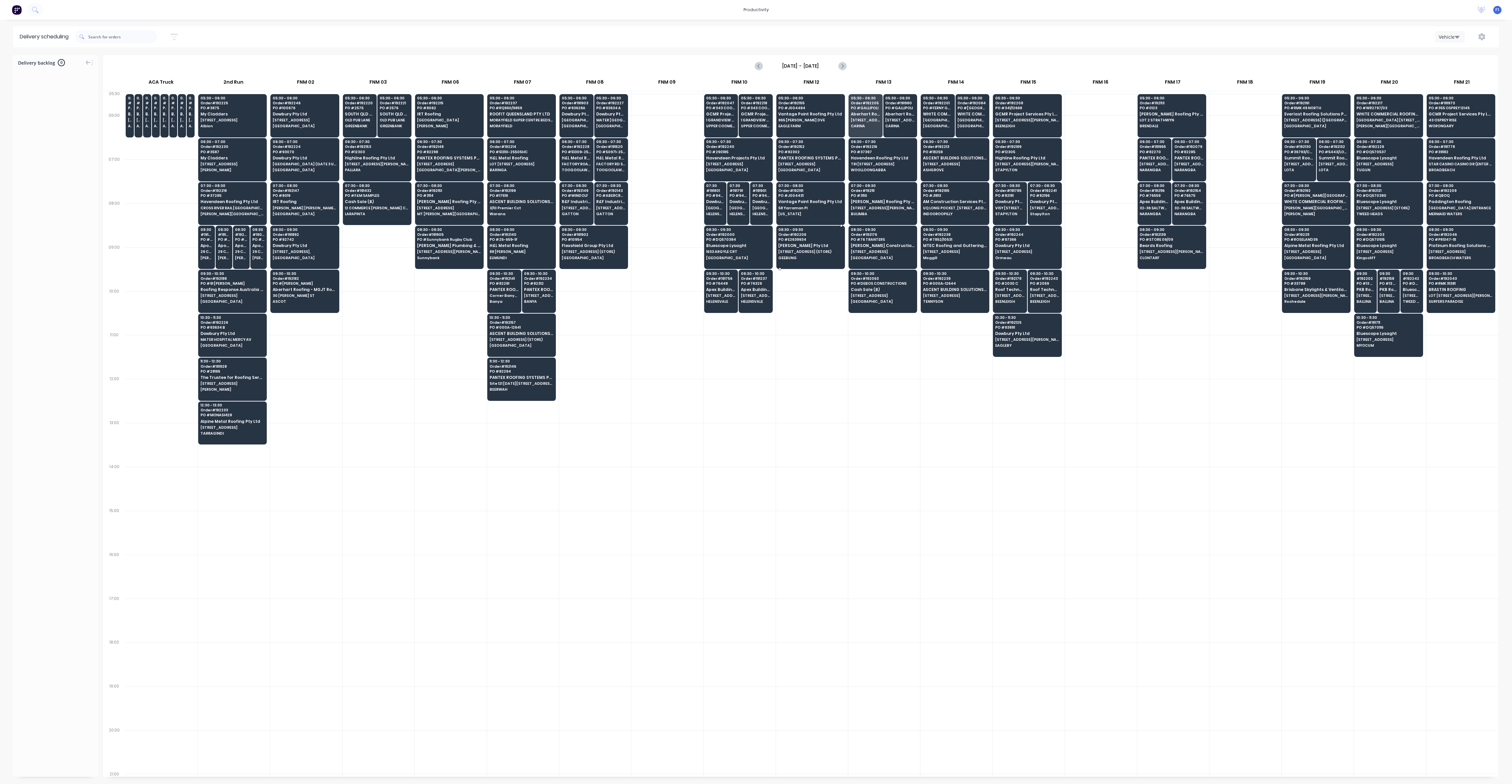
click at [816, 251] on span "[STREET_ADDRESS] (STORE)" at bounding box center [811, 251] width 64 height 4
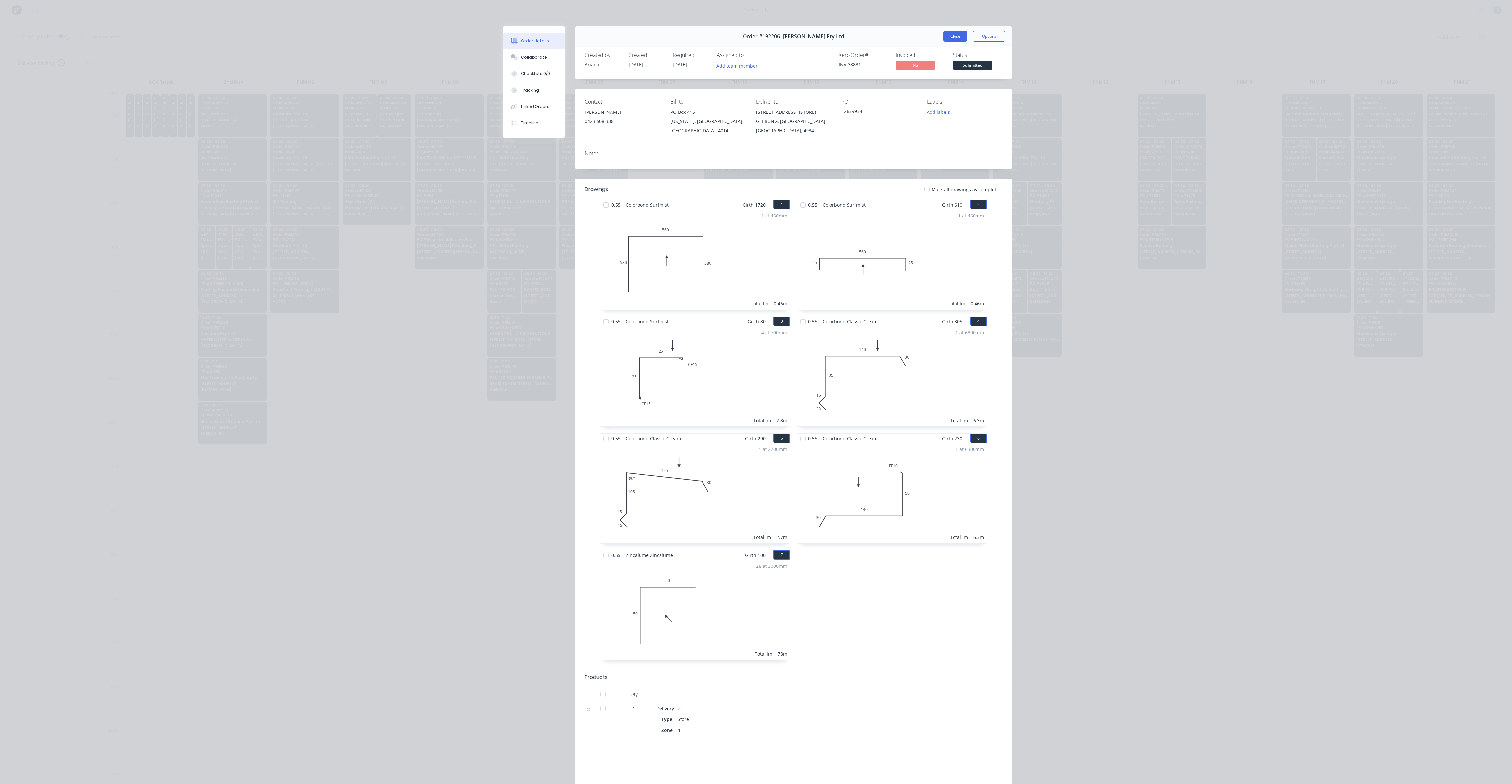
click at [954, 38] on button "Close" at bounding box center [955, 36] width 24 height 10
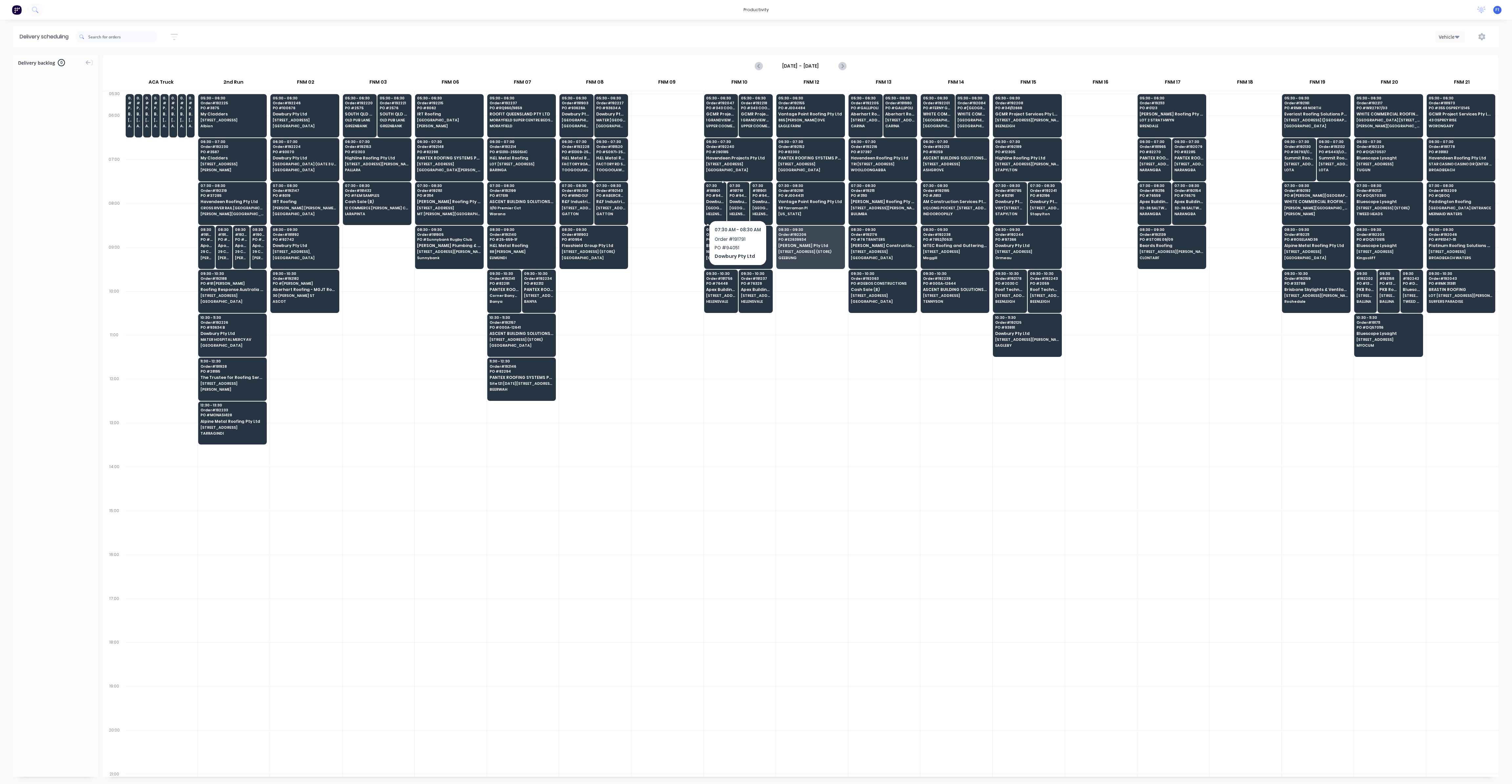
click at [716, 209] on span "[GEOGRAPHIC_DATA] [GEOGRAPHIC_DATA]" at bounding box center [715, 208] width 18 height 4
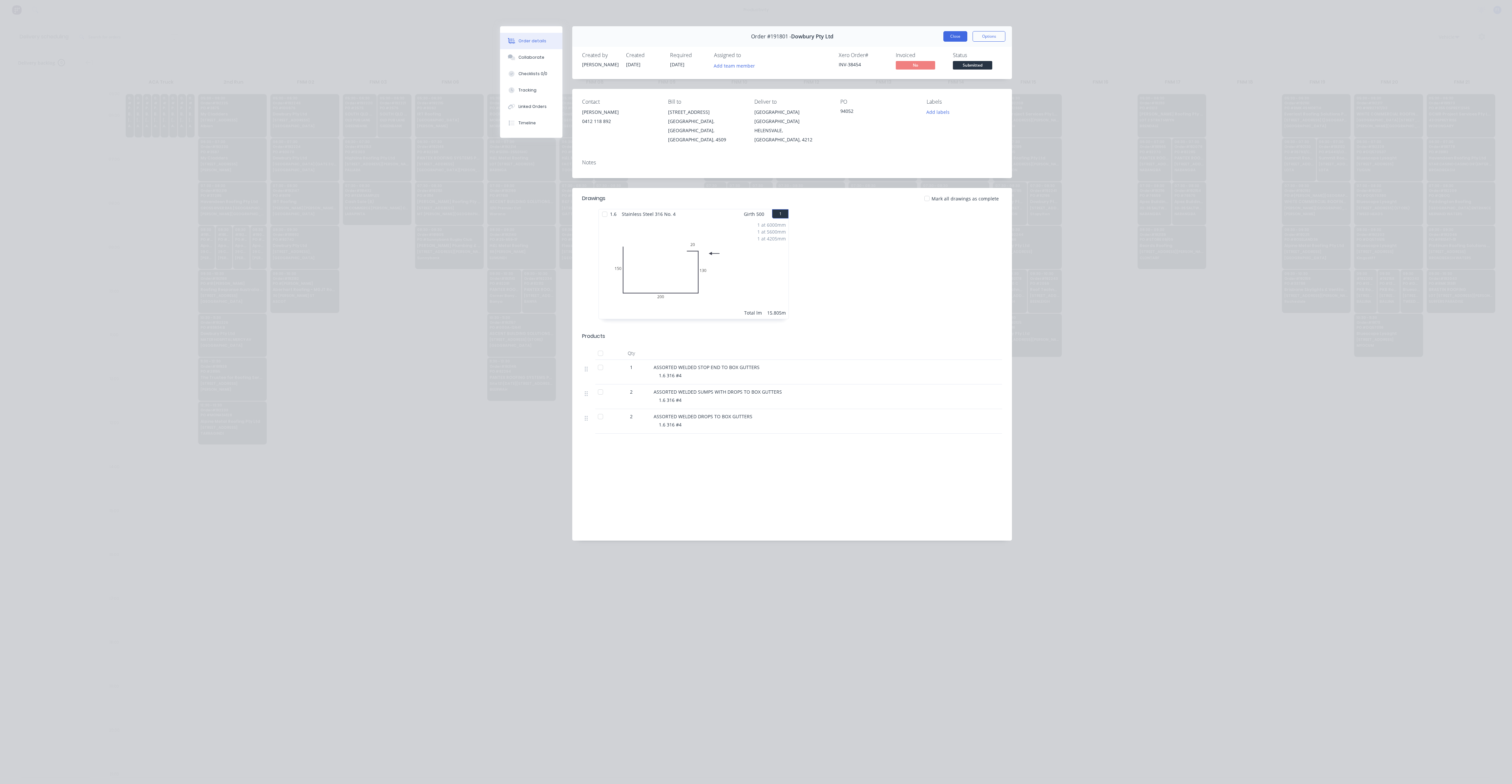
click at [948, 37] on button "Close" at bounding box center [955, 36] width 24 height 10
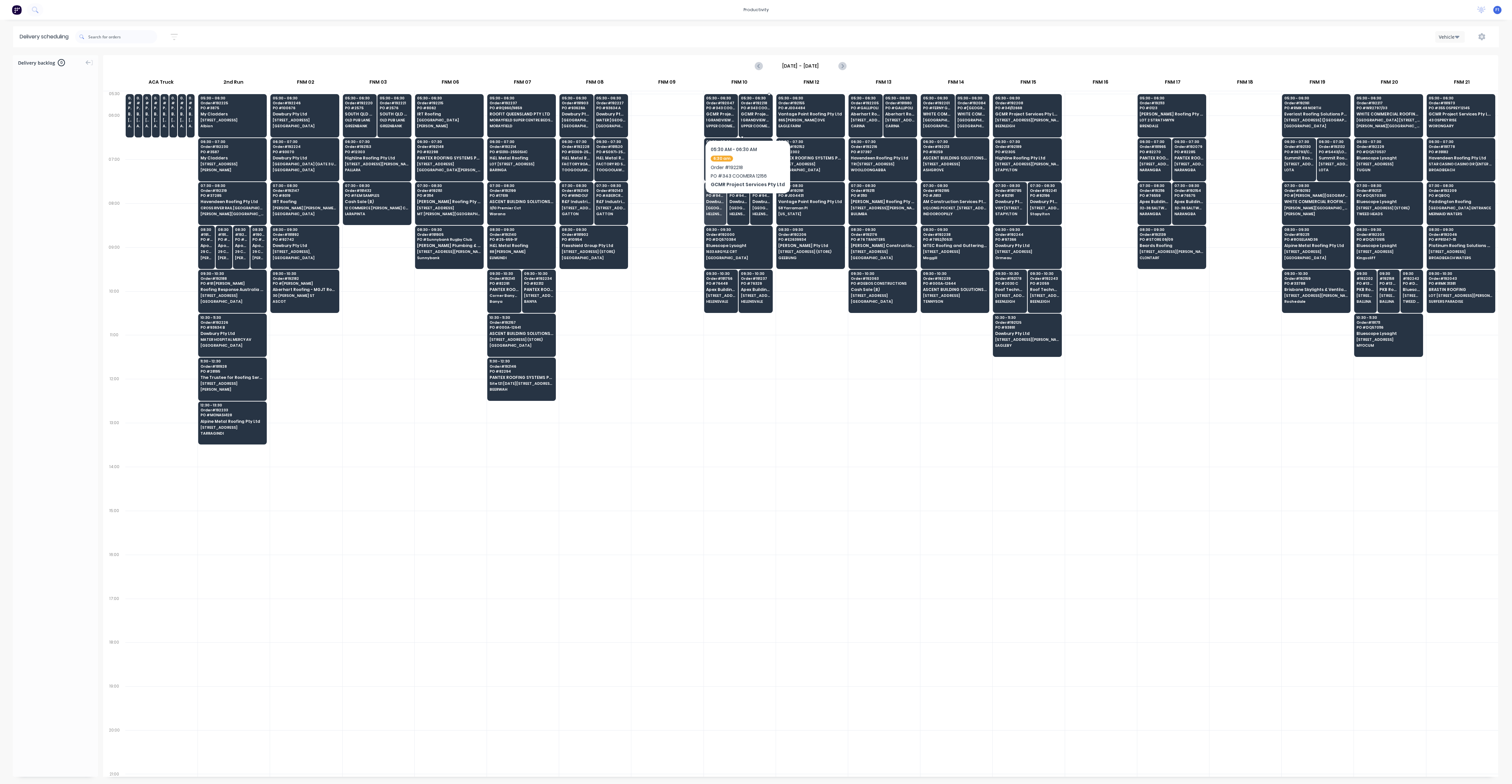
click at [745, 120] on span "1 GRANDVIEW DRV" at bounding box center [756, 120] width 30 height 4
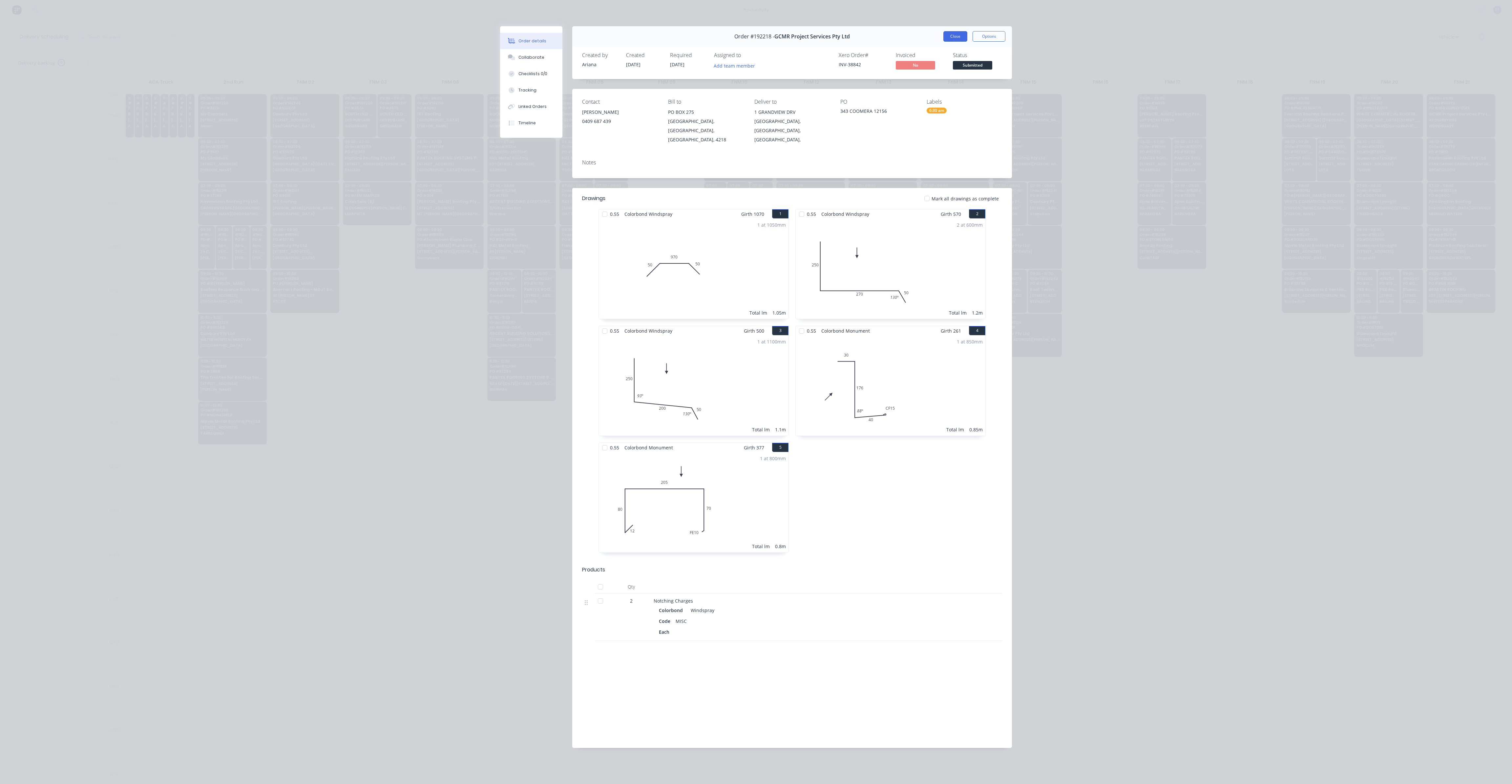
click at [960, 33] on button "Close" at bounding box center [955, 36] width 24 height 10
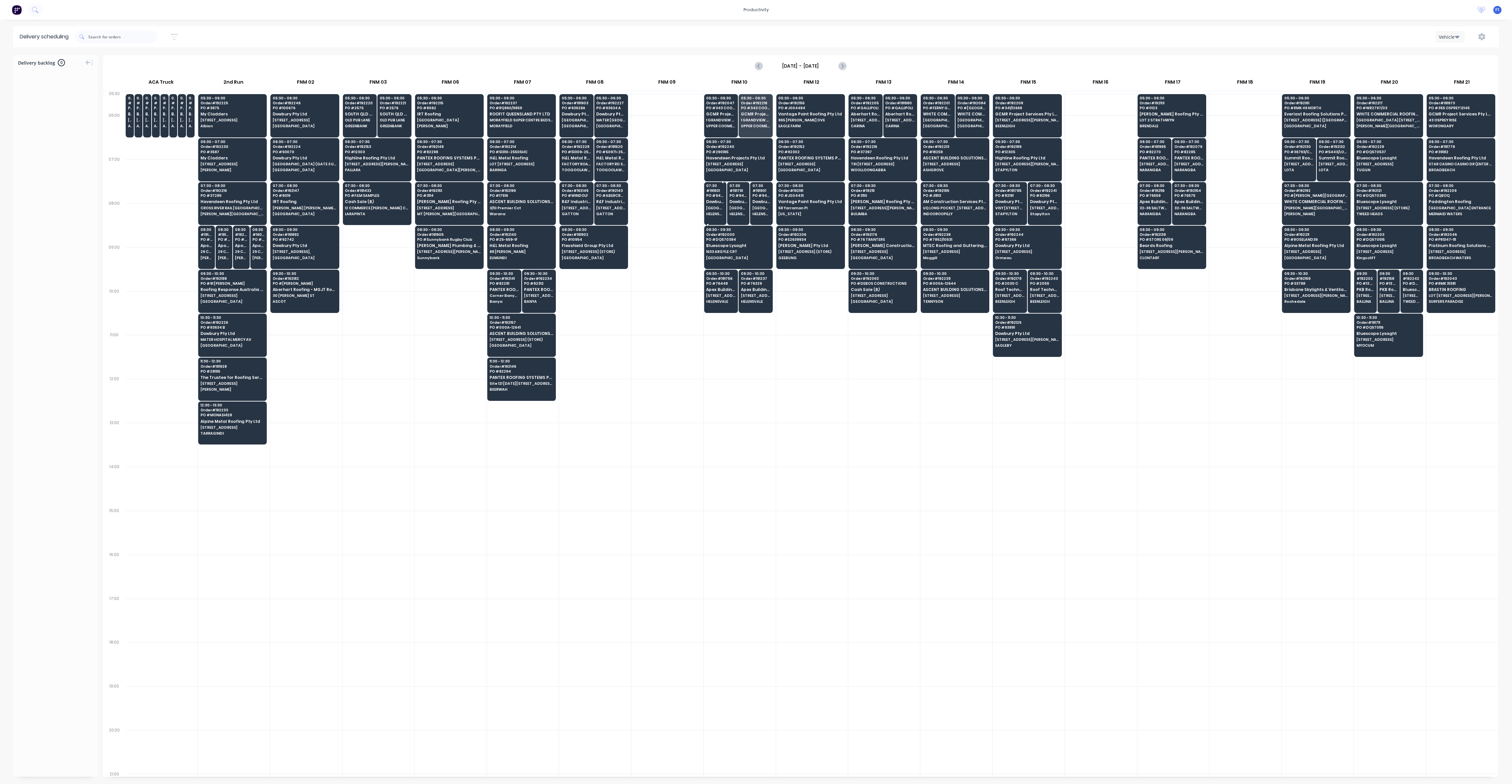
click at [706, 203] on div "07:30 # 191801 PO # 94052 Dowbury Pty Ltd [GEOGRAPHIC_DATA]" at bounding box center [716, 200] width 22 height 37
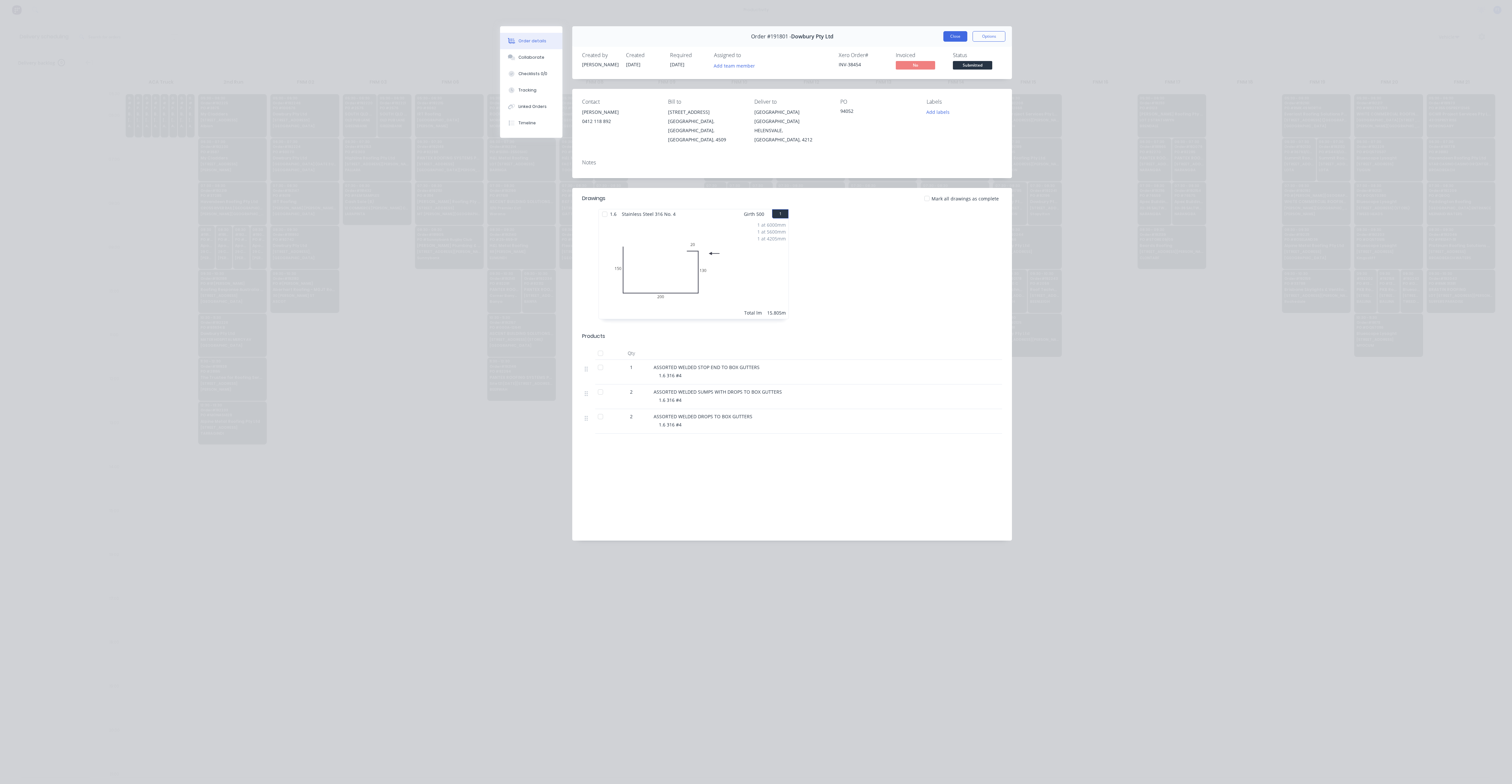
click at [959, 34] on button "Close" at bounding box center [955, 36] width 24 height 10
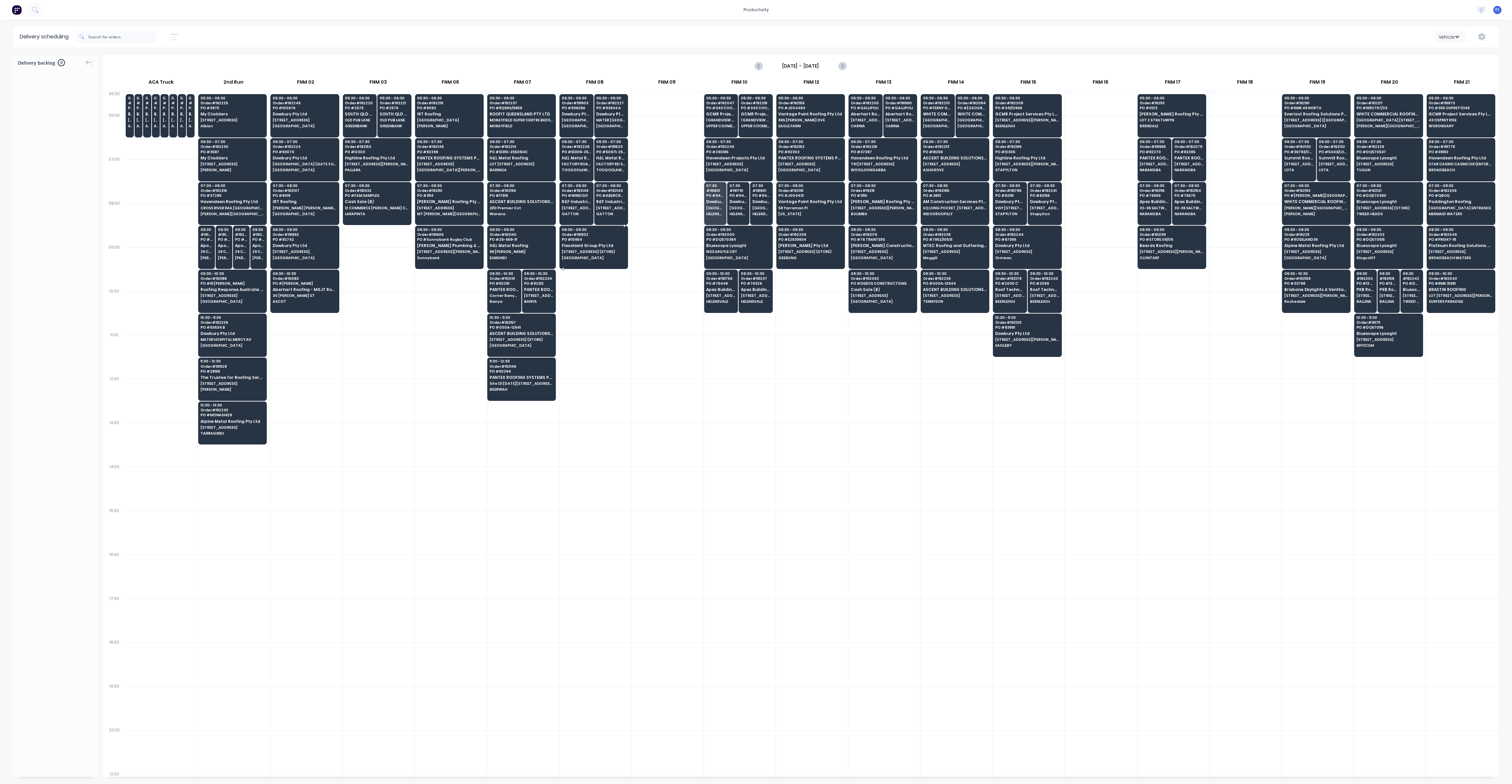
click at [570, 244] on span "Flexshield Group Pty Ltd" at bounding box center [594, 245] width 64 height 4
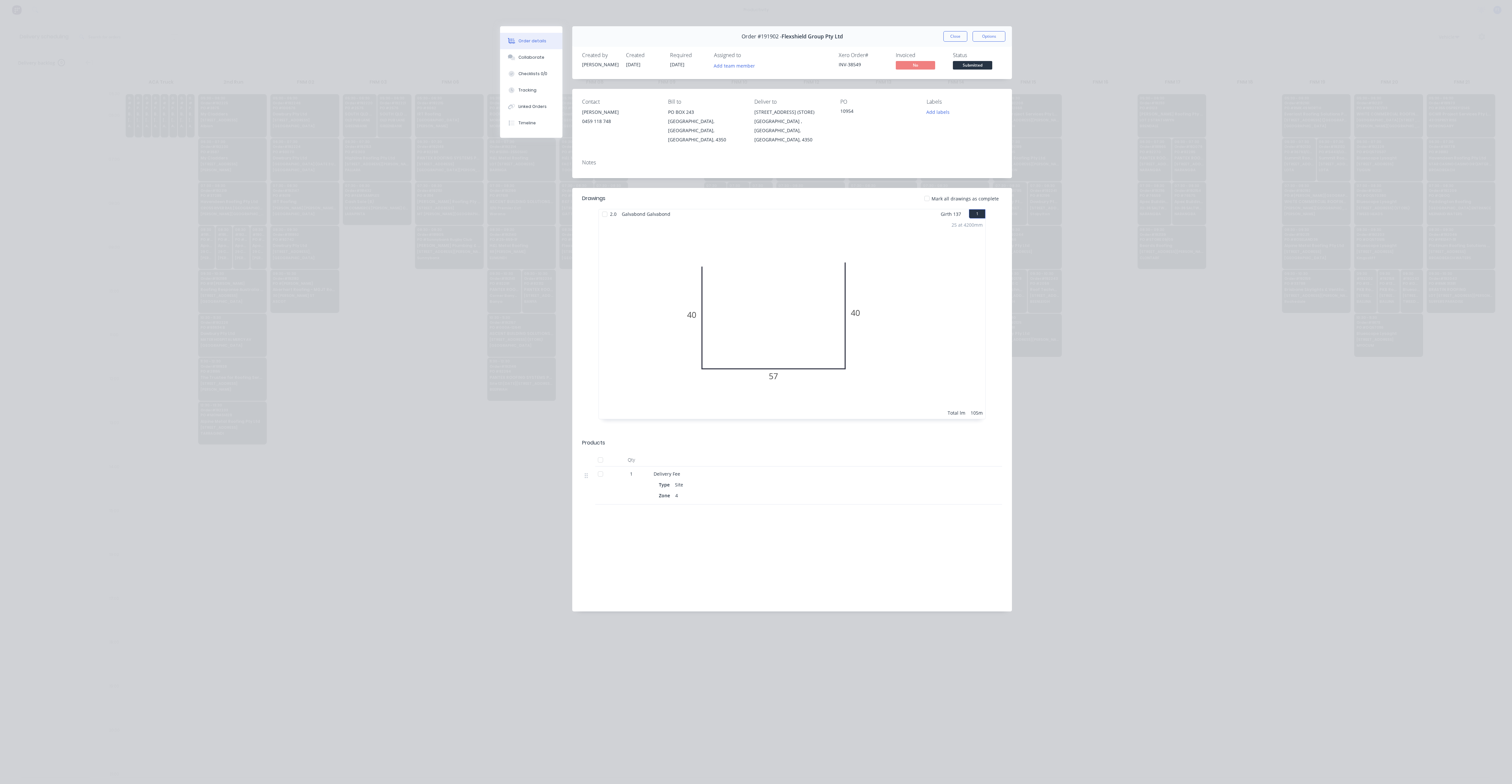
click at [951, 30] on div "Order #191902 - Flexshield Group Pty Ltd Close Options" at bounding box center [792, 37] width 440 height 21
click at [952, 37] on button "Close" at bounding box center [955, 36] width 24 height 10
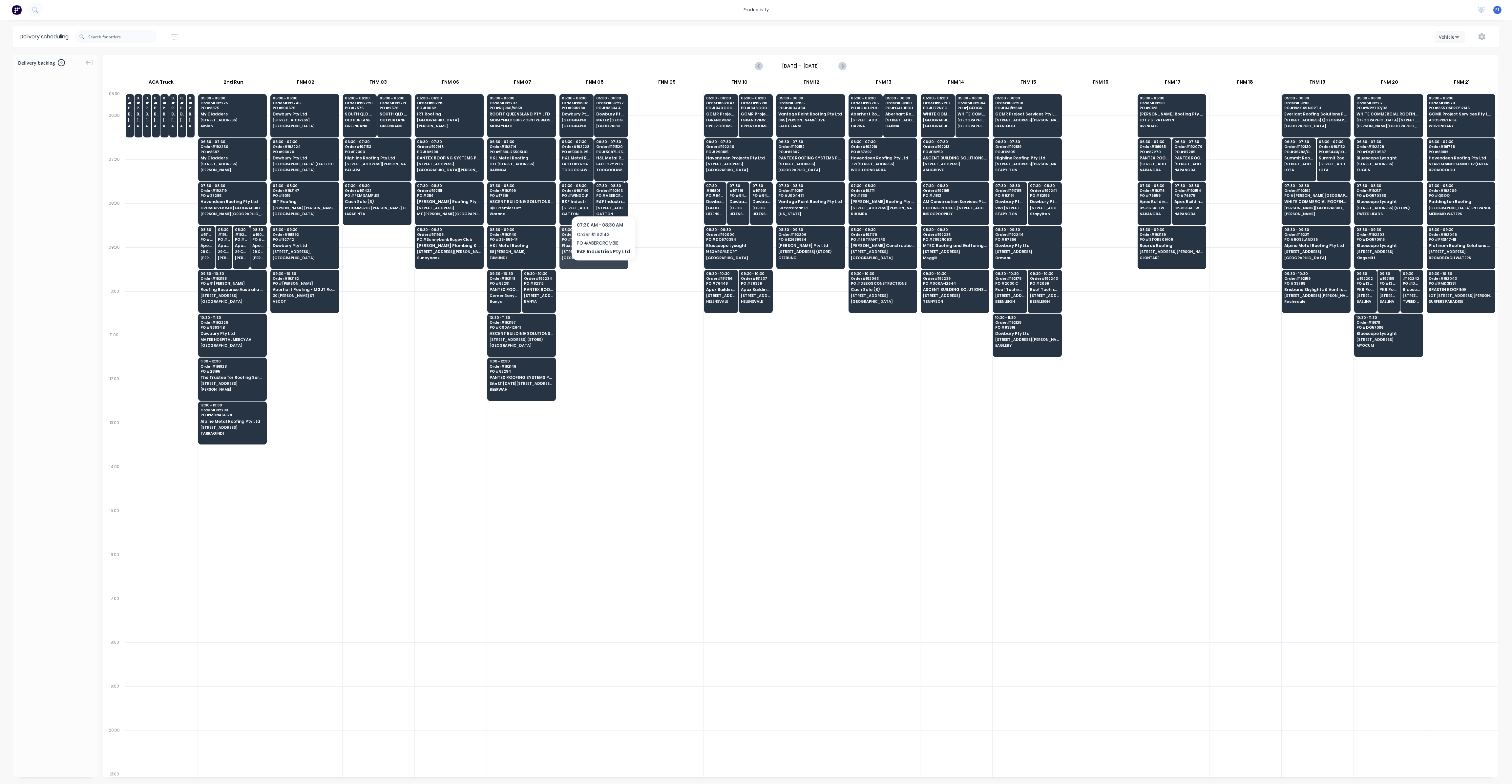
click at [606, 197] on div "07:30 - 08:30 Order # 192143 PO # ABERCROMBIE R&F Industries Pty Ltd [STREET_AD…" at bounding box center [611, 200] width 33 height 37
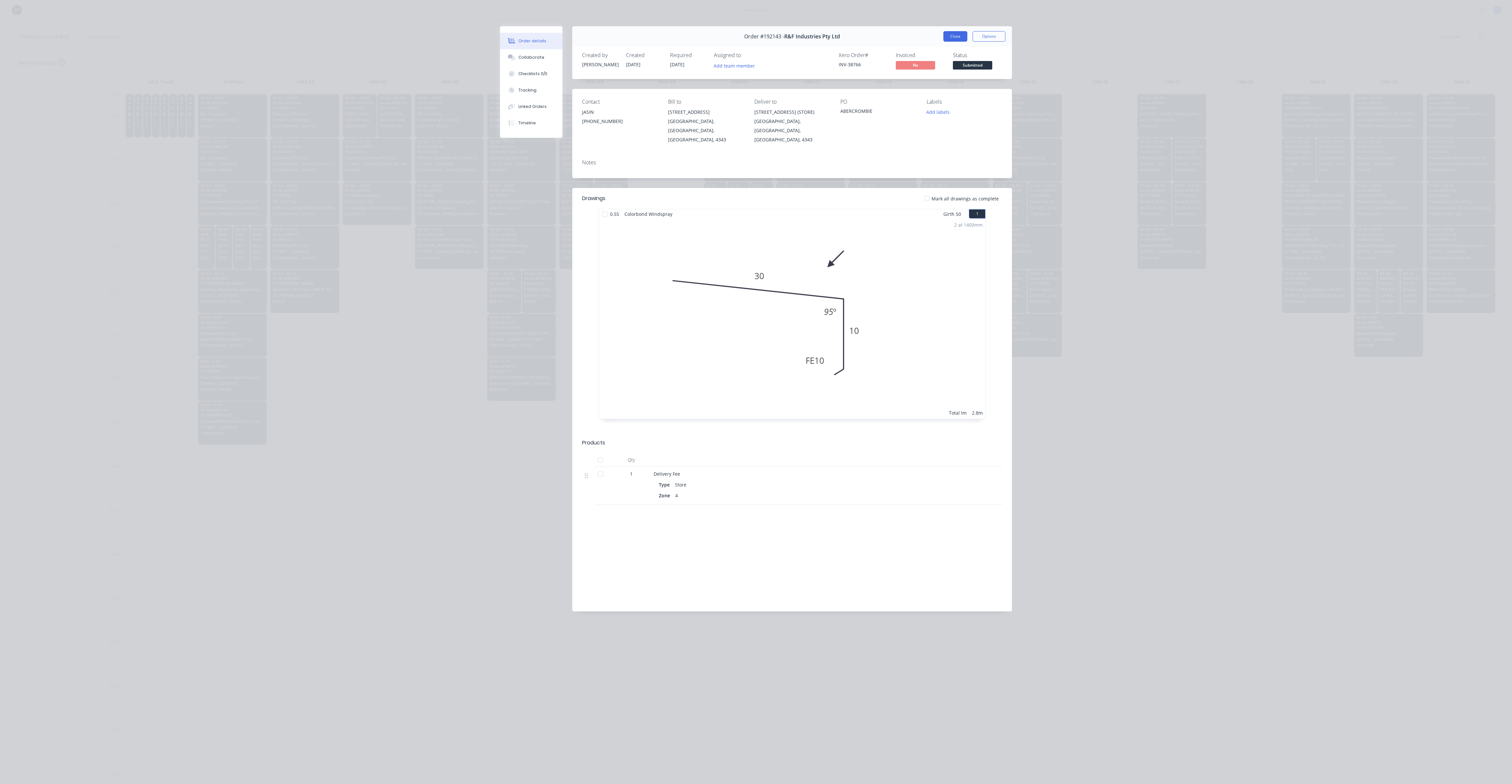
click at [956, 37] on button "Close" at bounding box center [955, 36] width 24 height 10
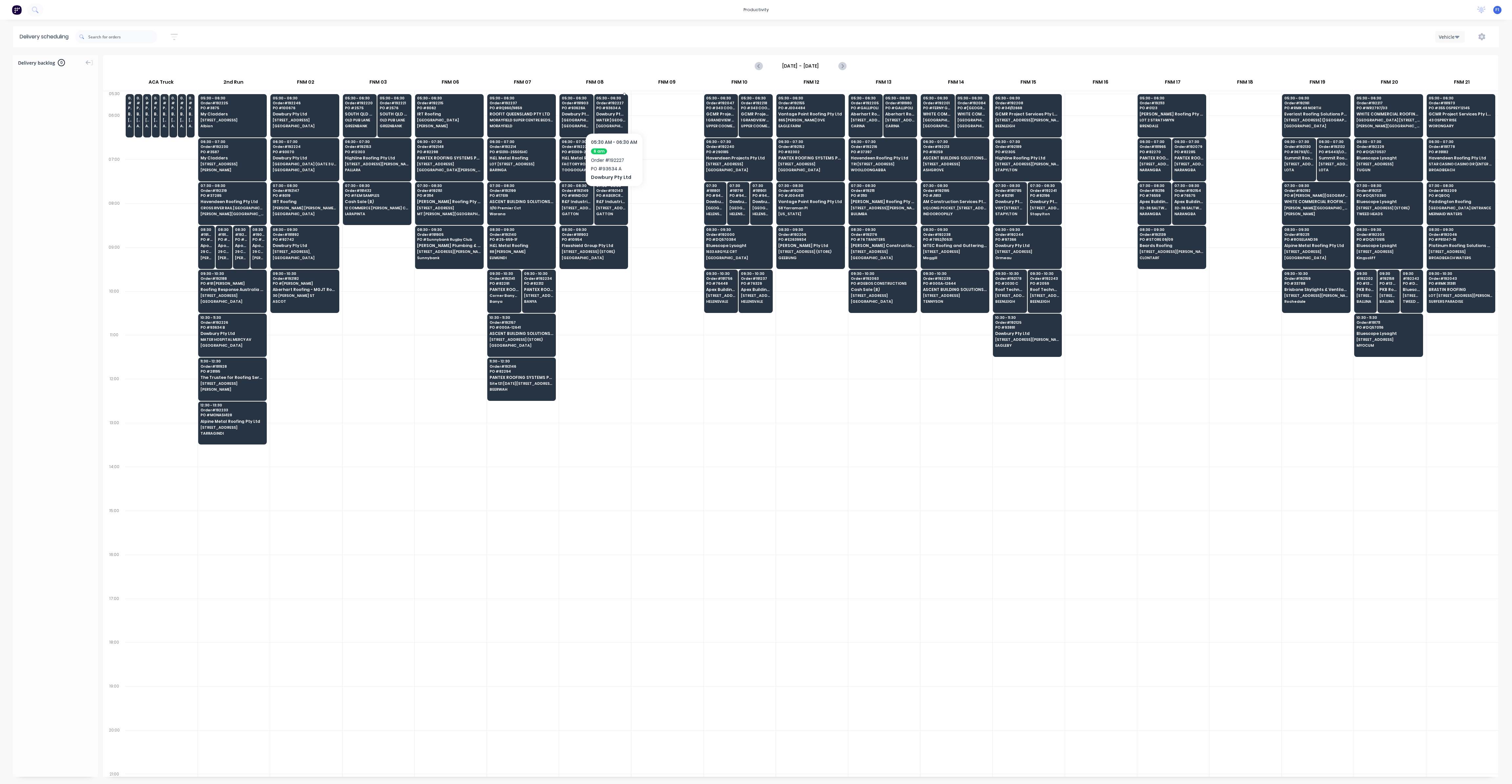
click at [614, 113] on span "Dowbury Pty Ltd" at bounding box center [611, 114] width 30 height 4
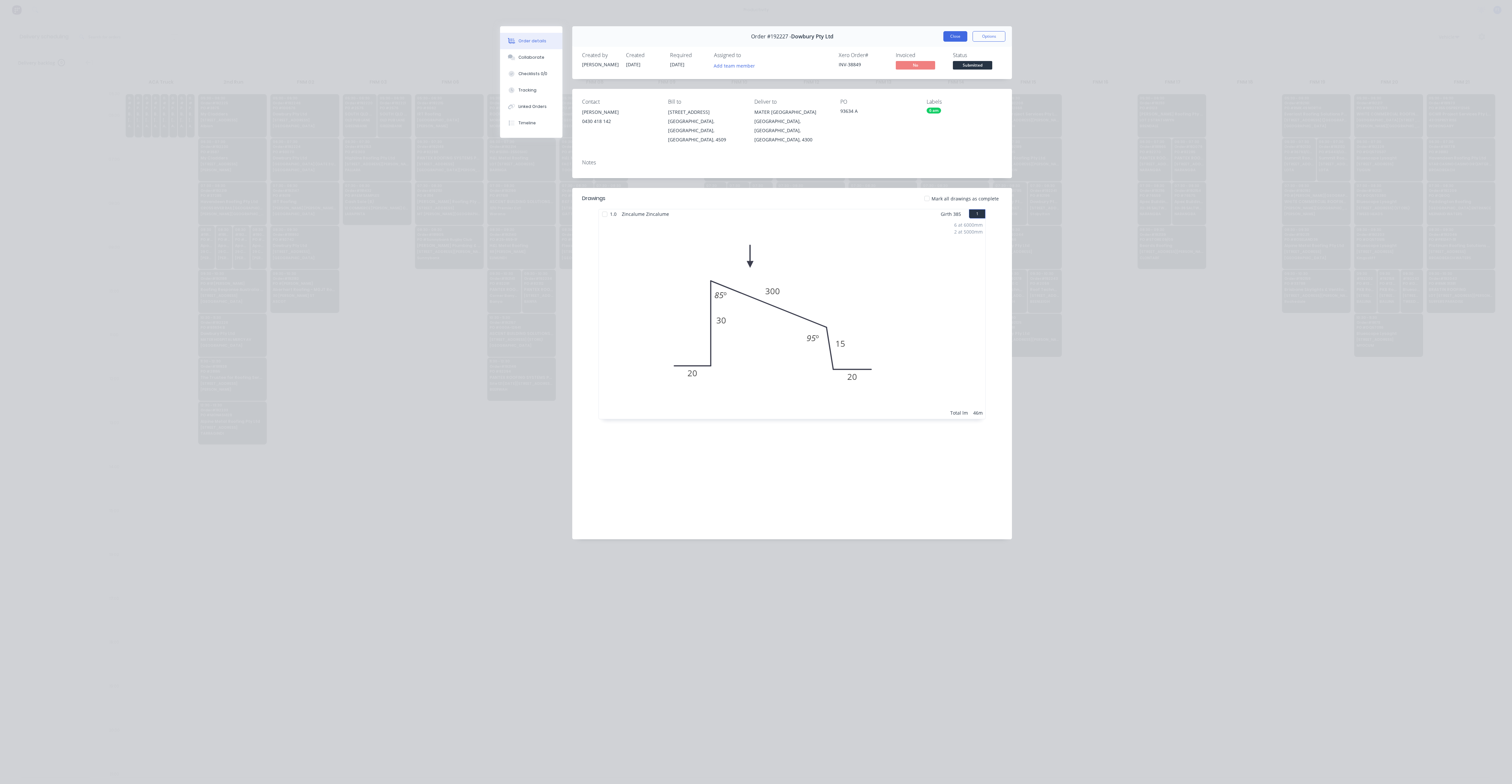
click at [951, 38] on button "Close" at bounding box center [955, 36] width 24 height 10
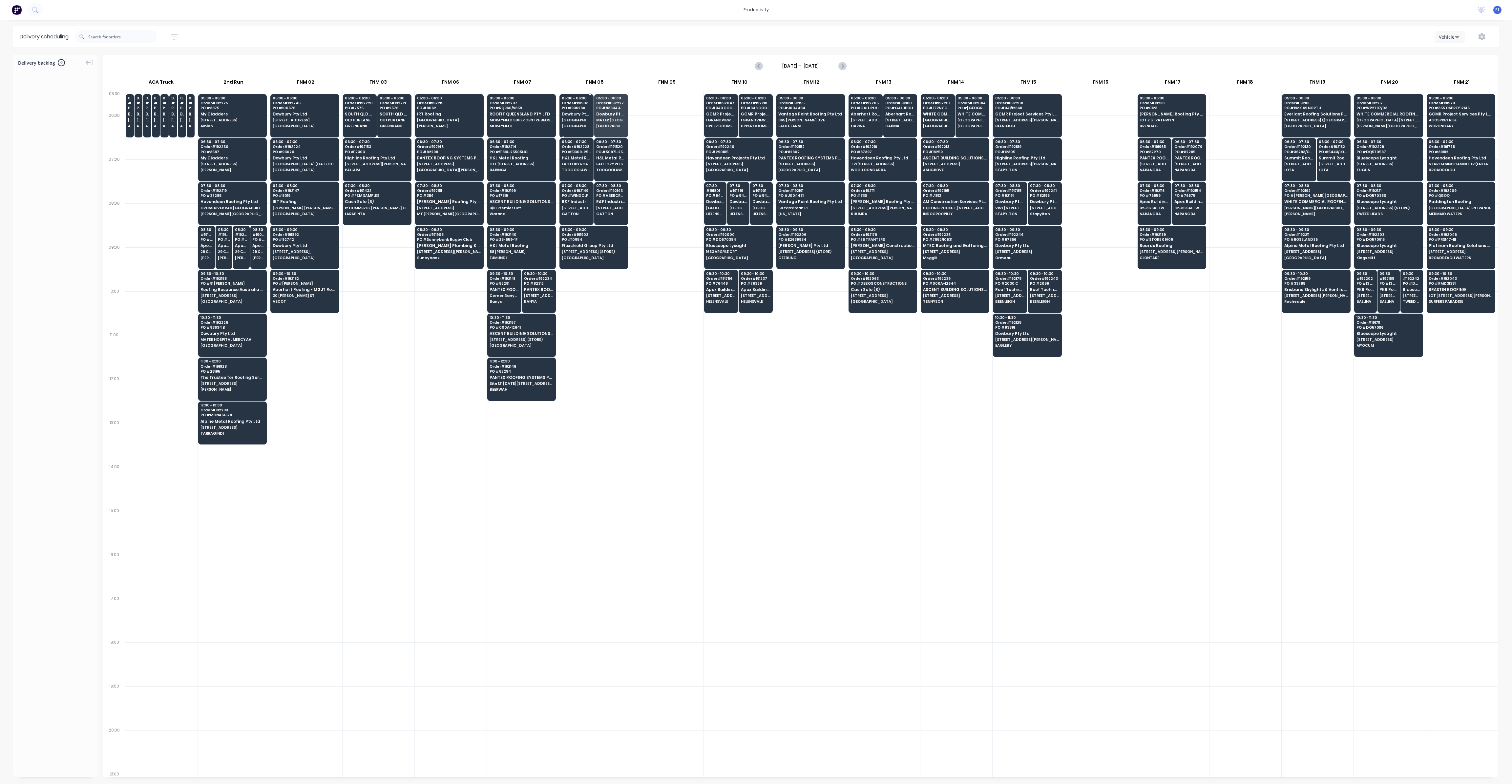
click at [571, 119] on span "[GEOGRAPHIC_DATA]," at bounding box center [577, 120] width 30 height 4
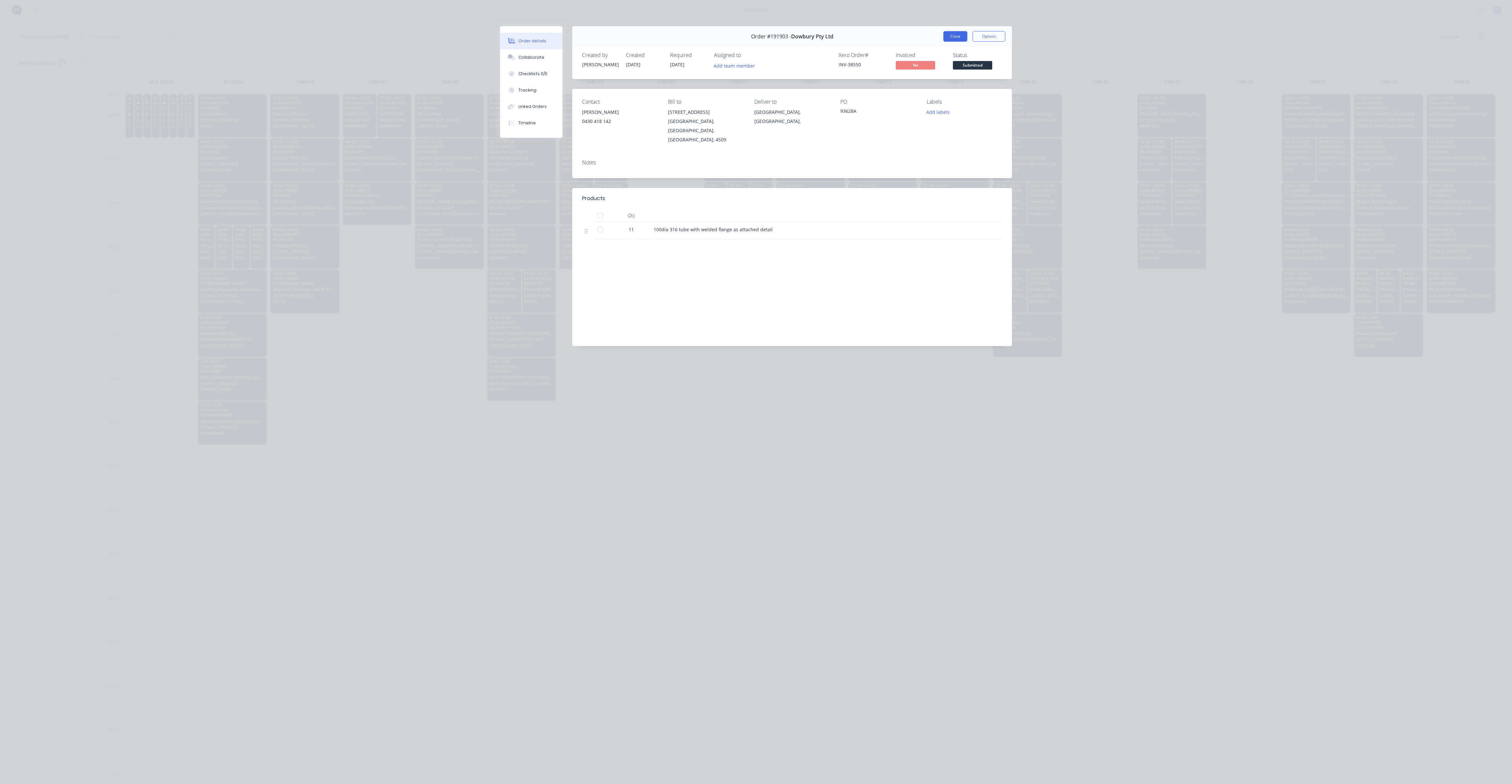
click at [951, 36] on button "Close" at bounding box center [955, 36] width 24 height 10
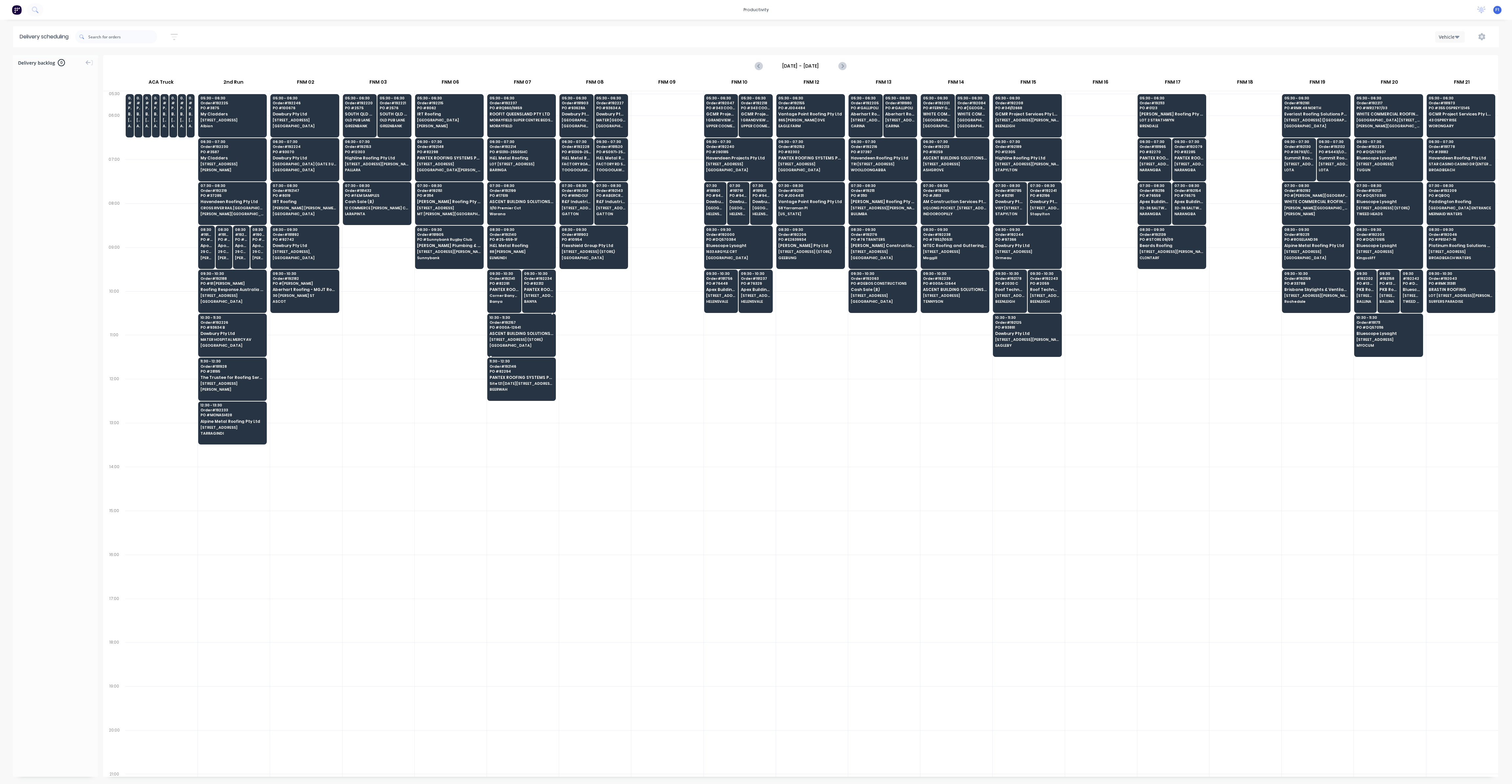
click at [546, 339] on div "10:30 - 11:30 Order # 192157 PO # 000A-12641 ASCENT BUILDING SOLUTIONS PTY LTD …" at bounding box center [521, 332] width 68 height 37
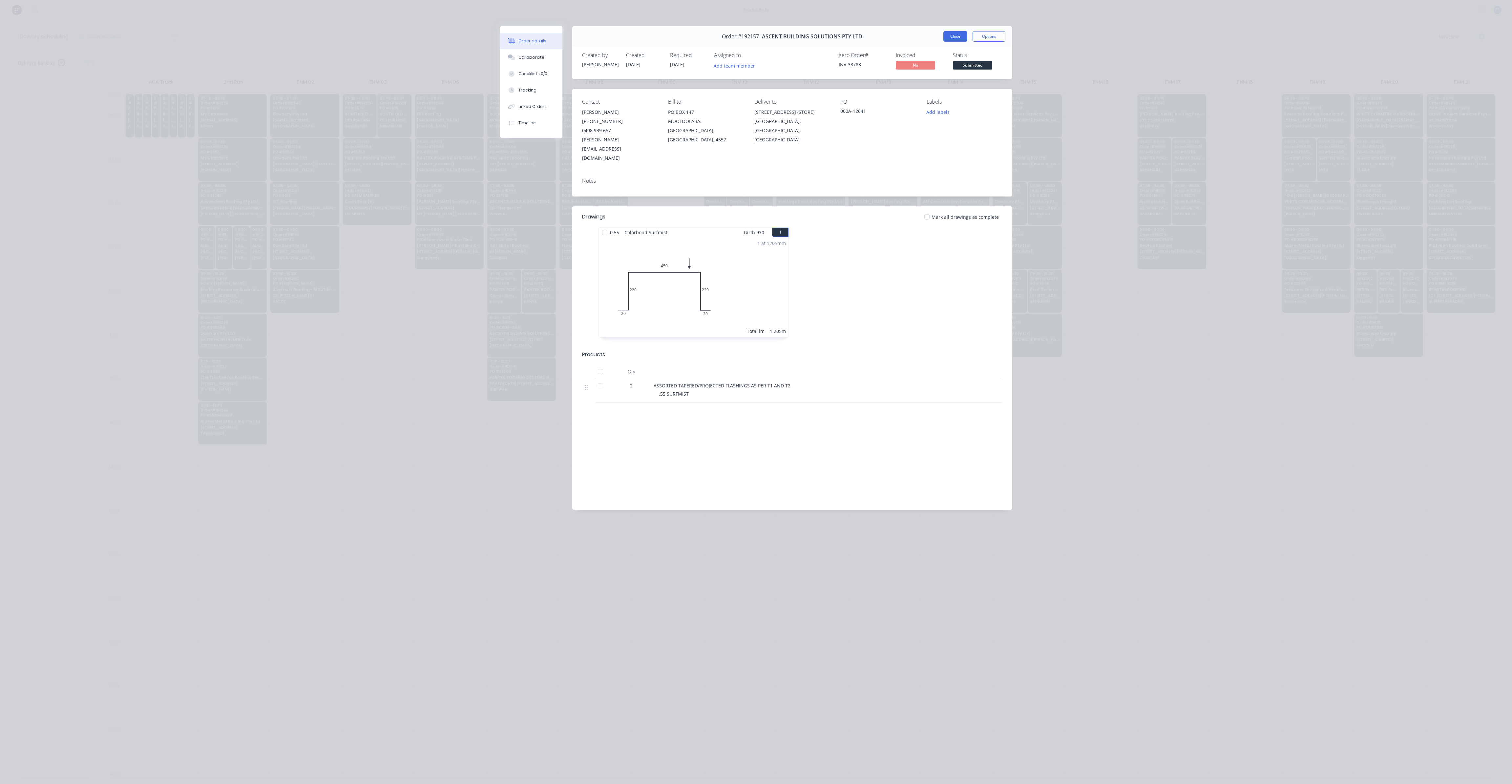
click at [945, 33] on button "Close" at bounding box center [955, 36] width 24 height 10
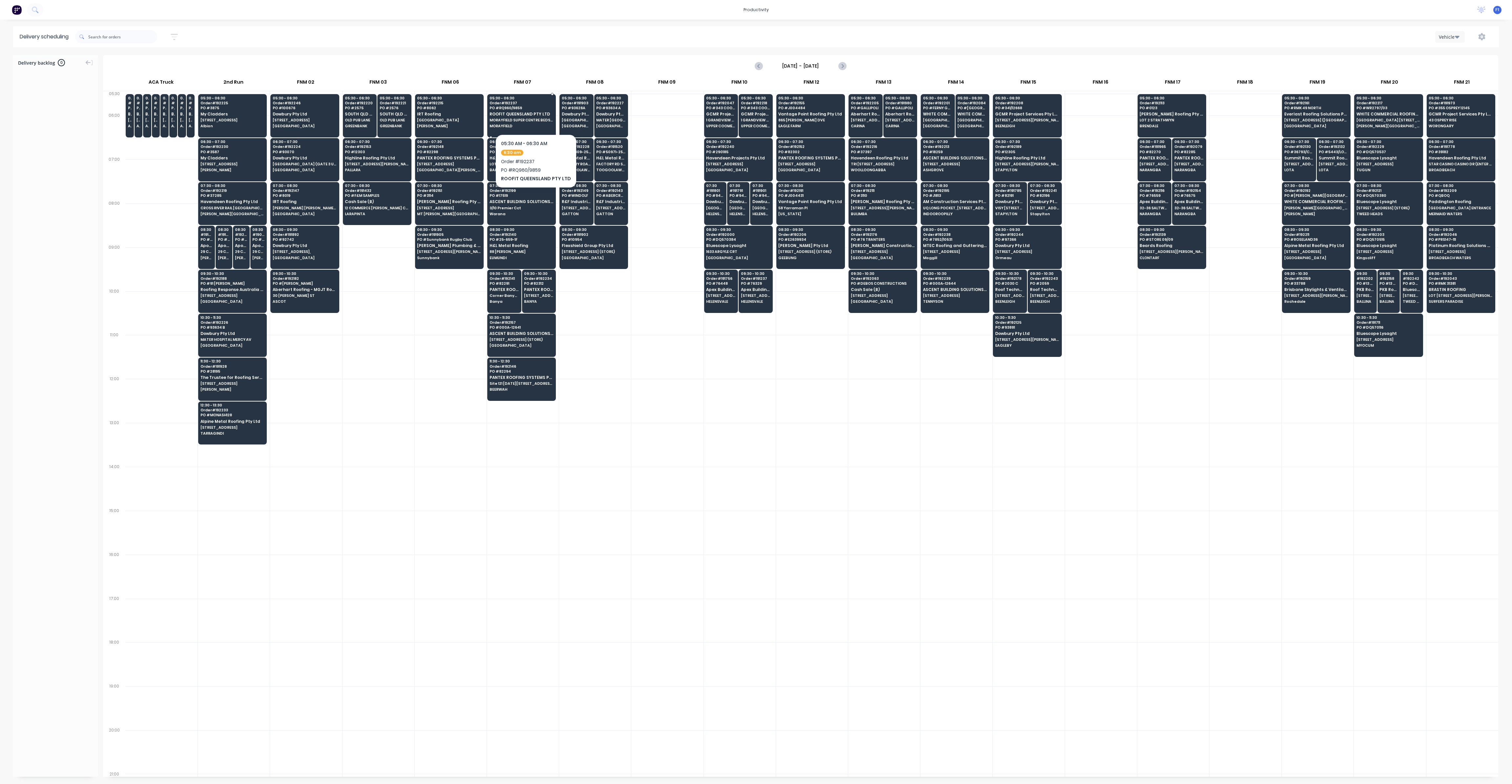
click at [533, 114] on span "ROOFIT QUEENSLAND PTY LTD" at bounding box center [522, 114] width 64 height 4
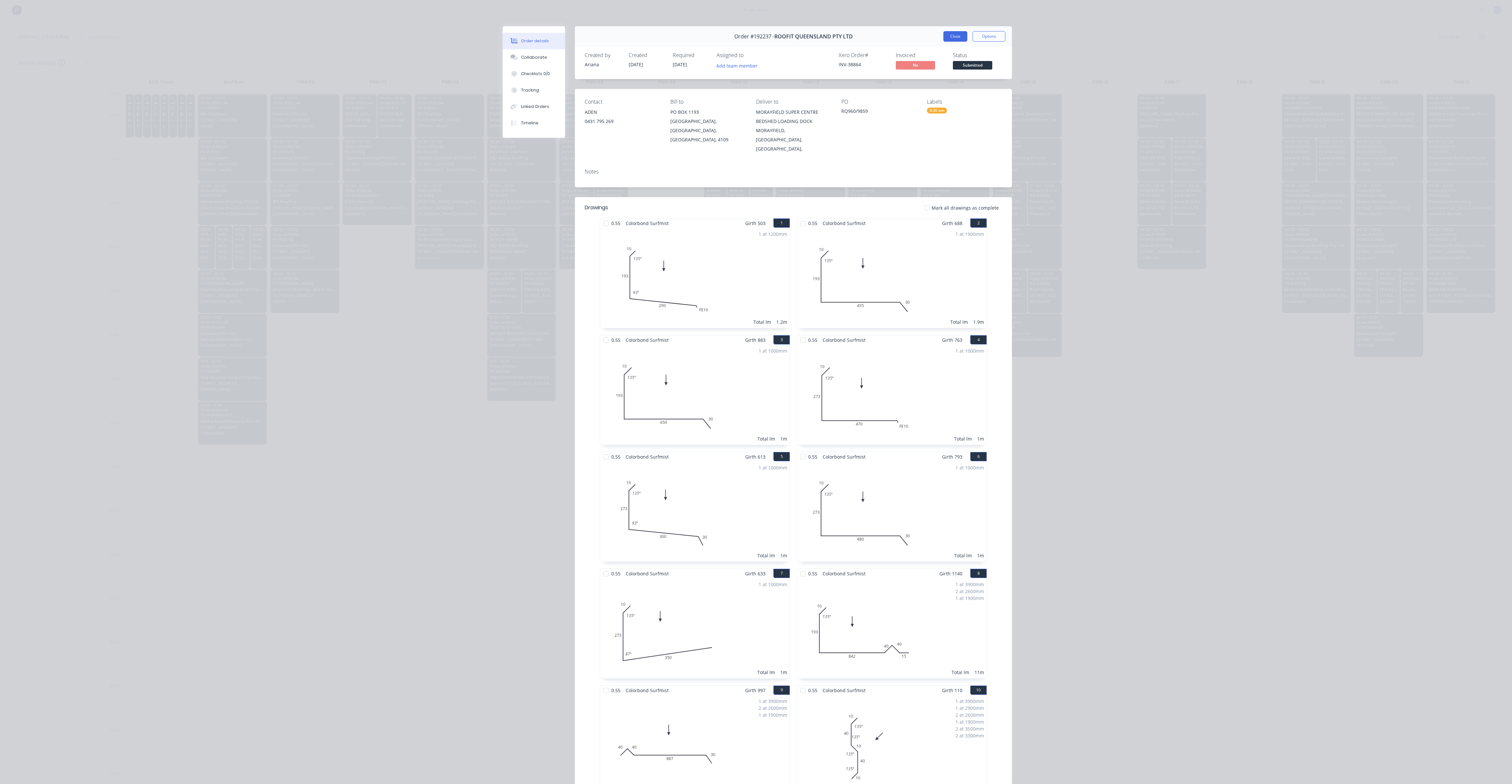
click at [944, 38] on button "Close" at bounding box center [955, 36] width 24 height 10
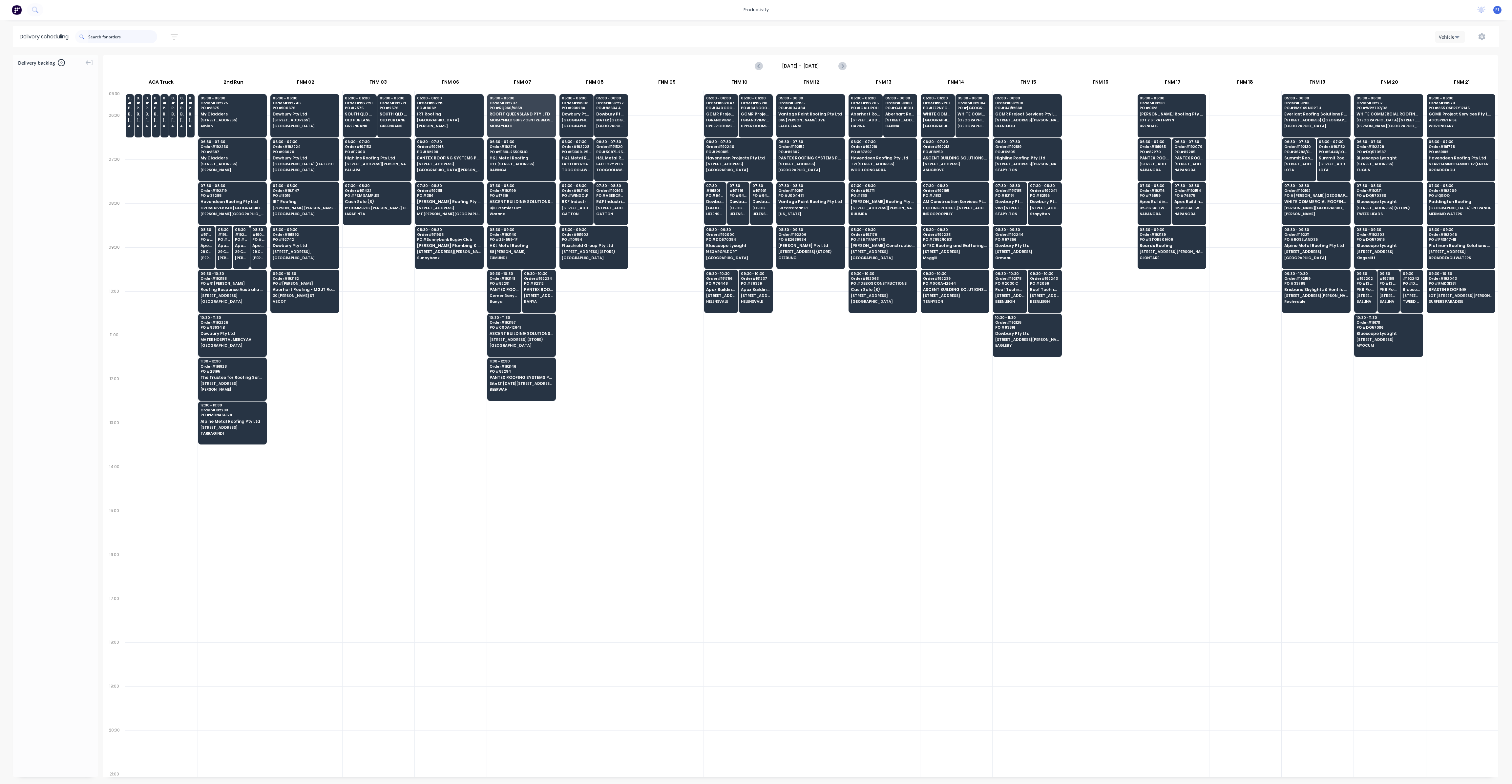
click at [104, 33] on input "text" at bounding box center [122, 37] width 69 height 13
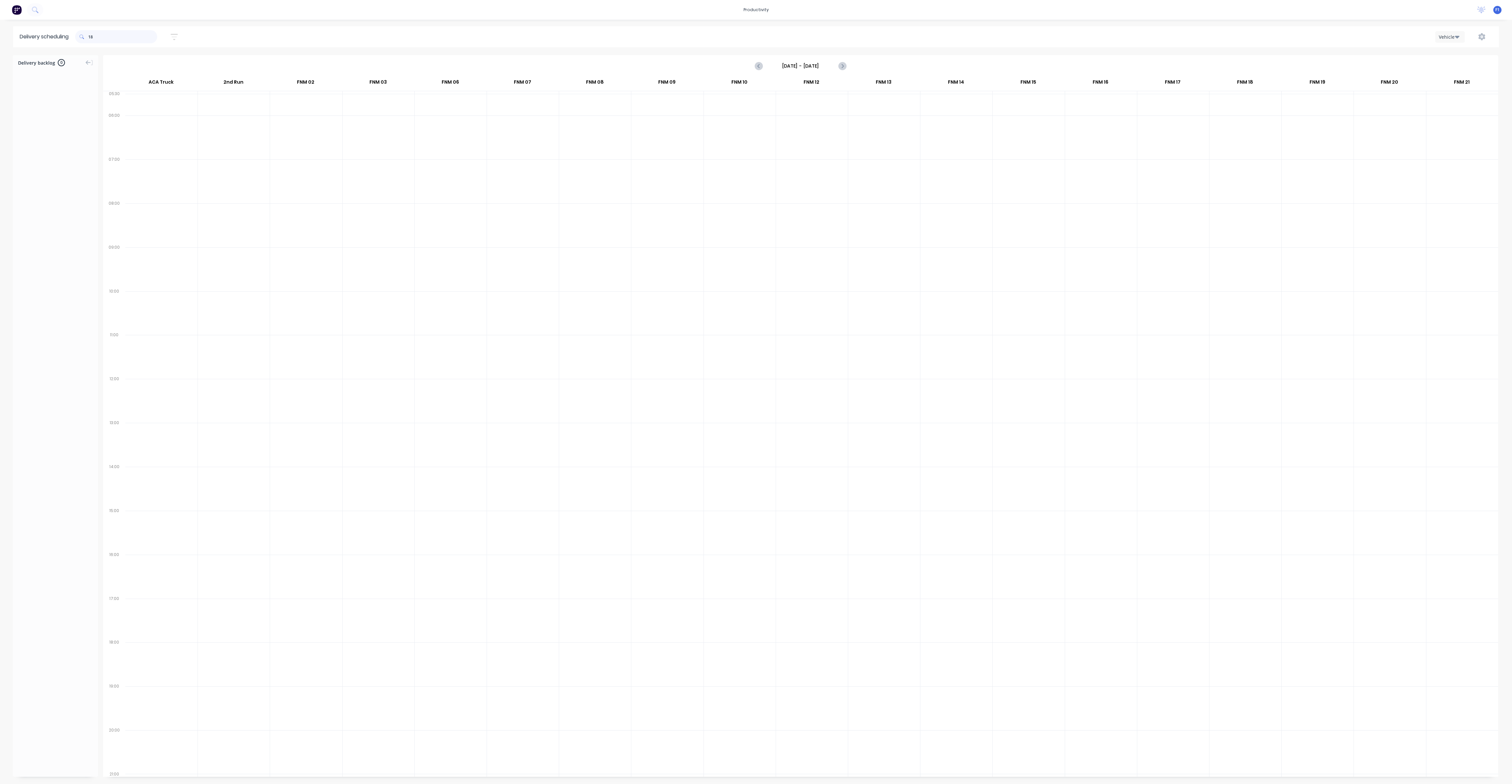
type input "1"
type input "8"
type input "9"
type input "7"
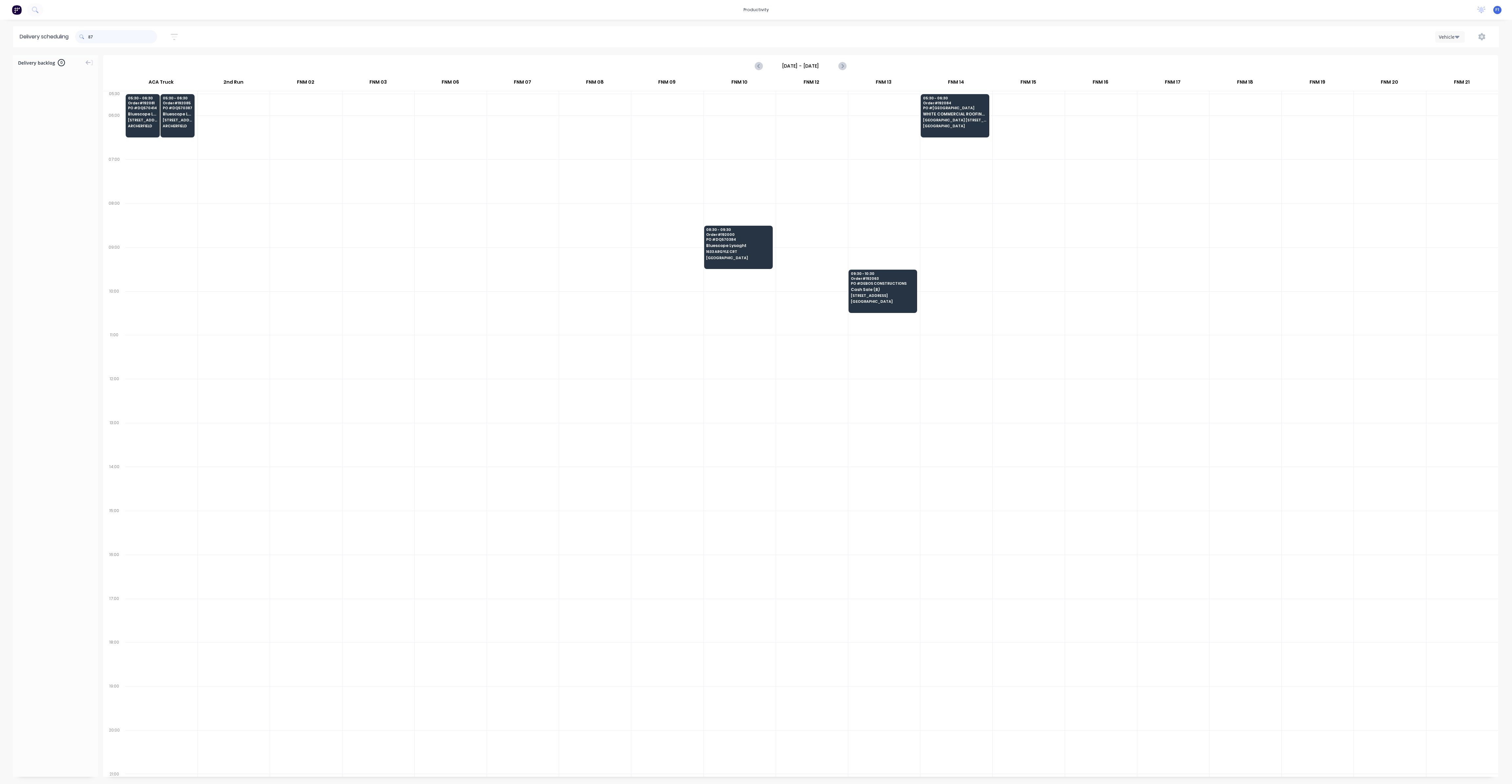
type input "8"
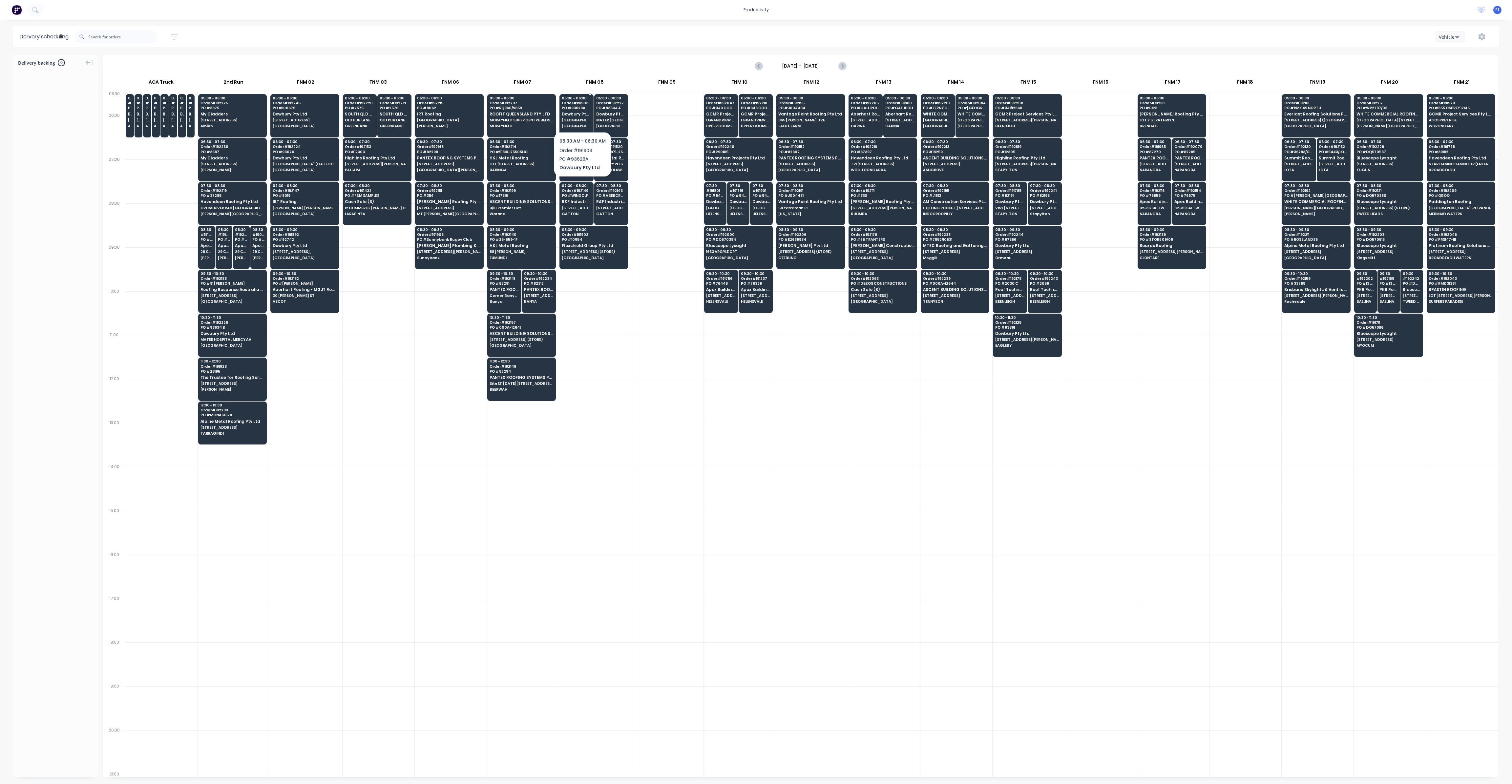
click at [582, 114] on span "Dowbury Pty Ltd" at bounding box center [577, 114] width 30 height 4
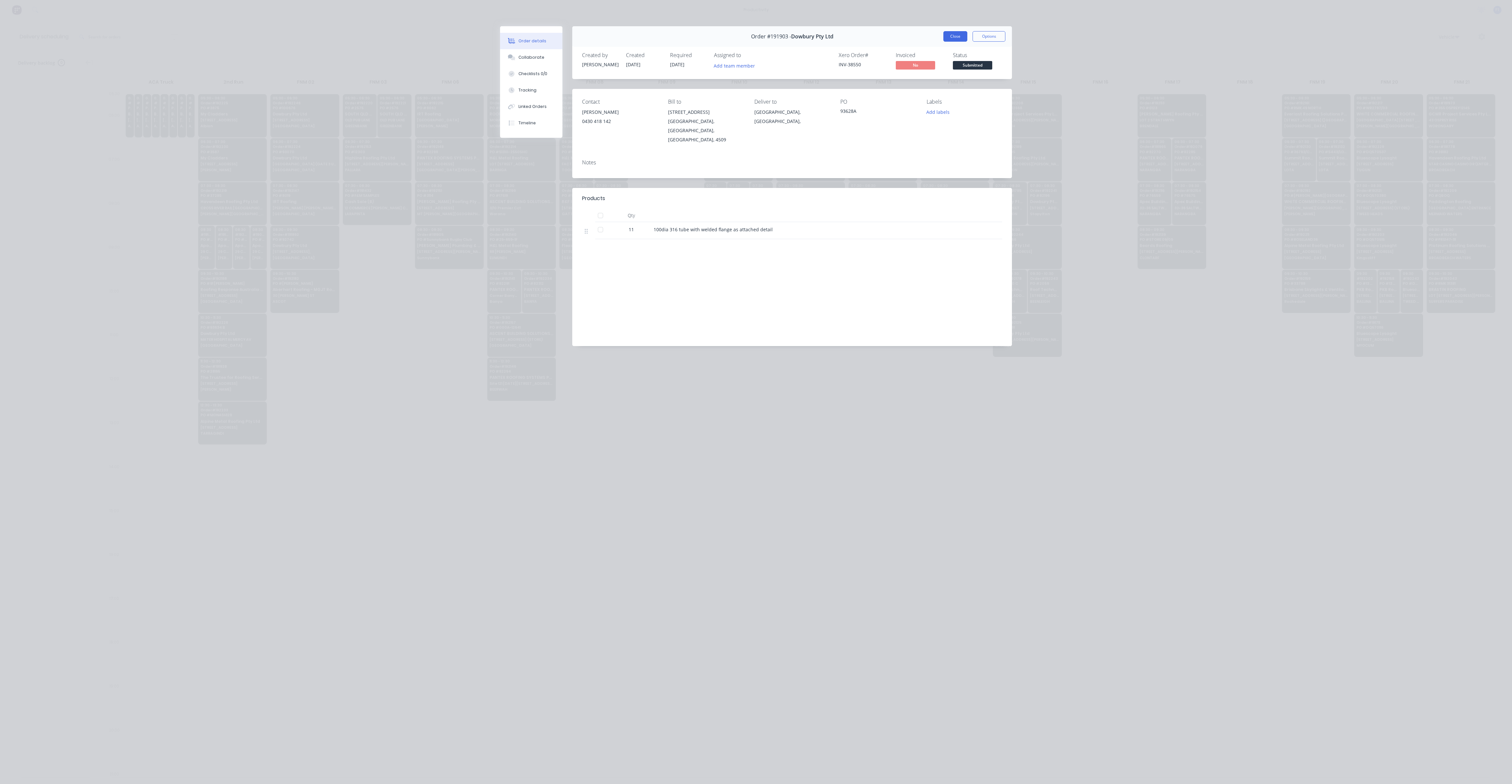
click at [946, 38] on button "Close" at bounding box center [955, 36] width 24 height 10
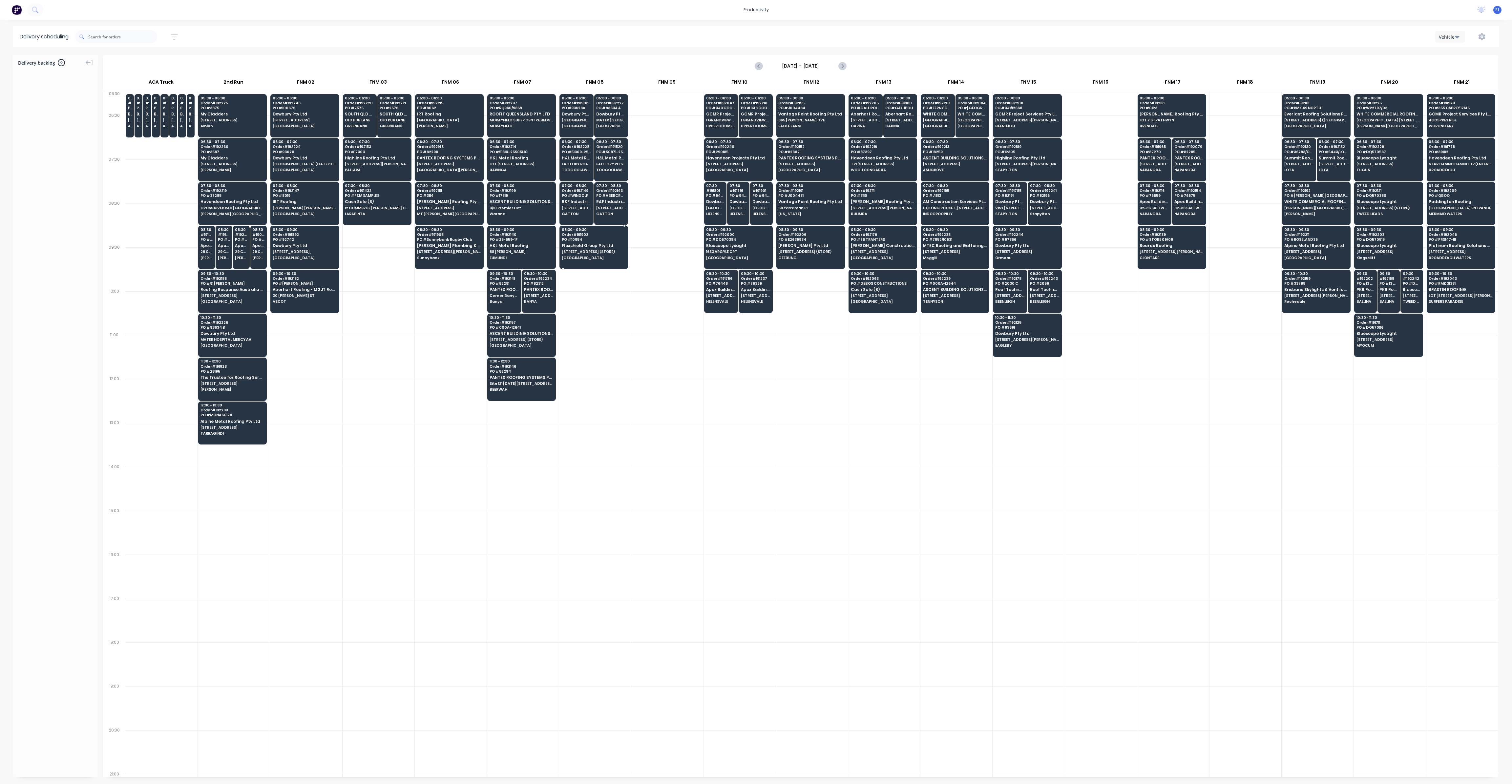
click at [601, 247] on div "08:30 - 09:30 Order # 191902 PO # 10954 Flexshield Group Pty Ltd [STREET_ADDRES…" at bounding box center [593, 244] width 68 height 37
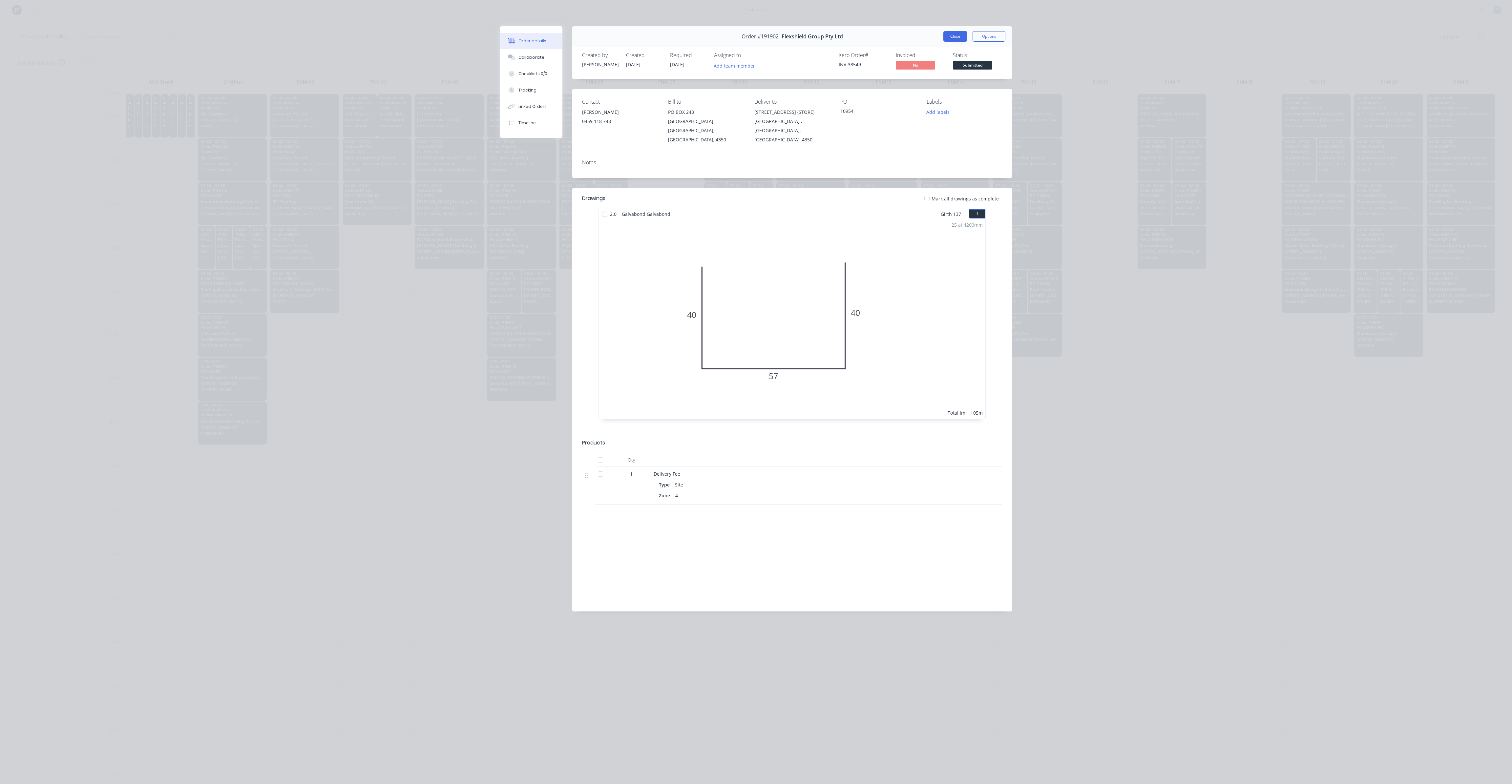
click at [957, 37] on button "Close" at bounding box center [955, 36] width 24 height 10
